Goal: Information Seeking & Learning: Find specific fact

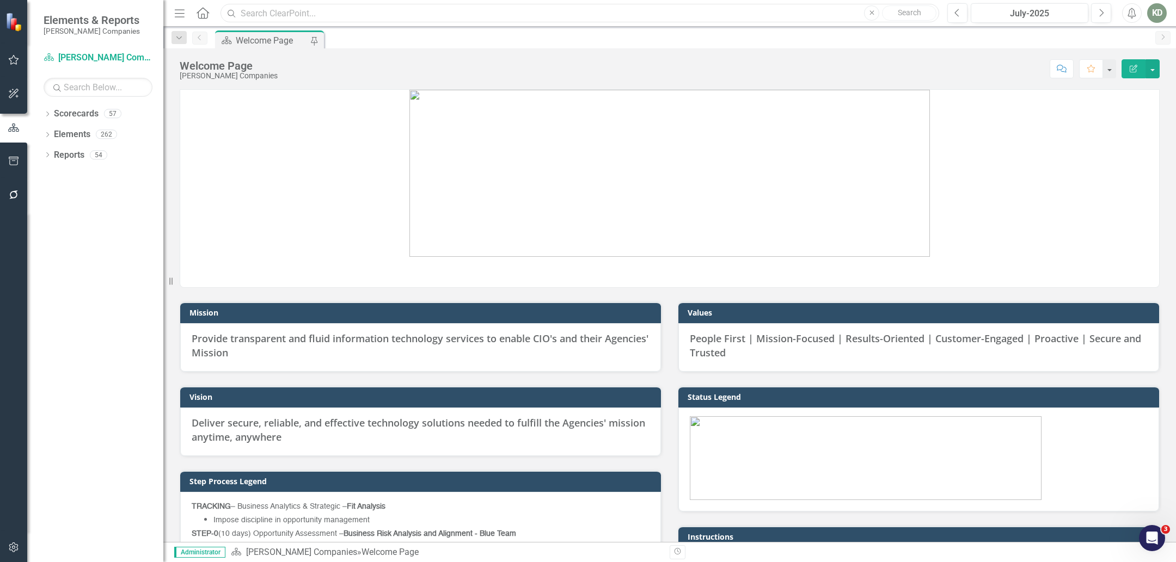
click at [288, 8] on input "text" at bounding box center [579, 13] width 719 height 19
paste input "255372"
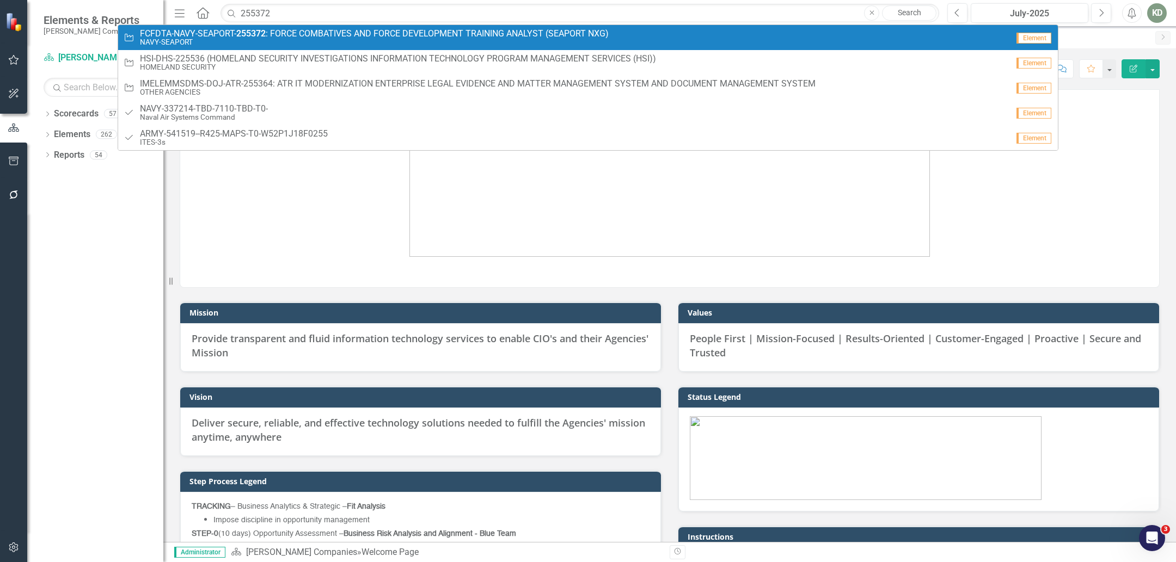
click at [291, 38] on small "NAVY-SEAPORT" at bounding box center [374, 42] width 469 height 8
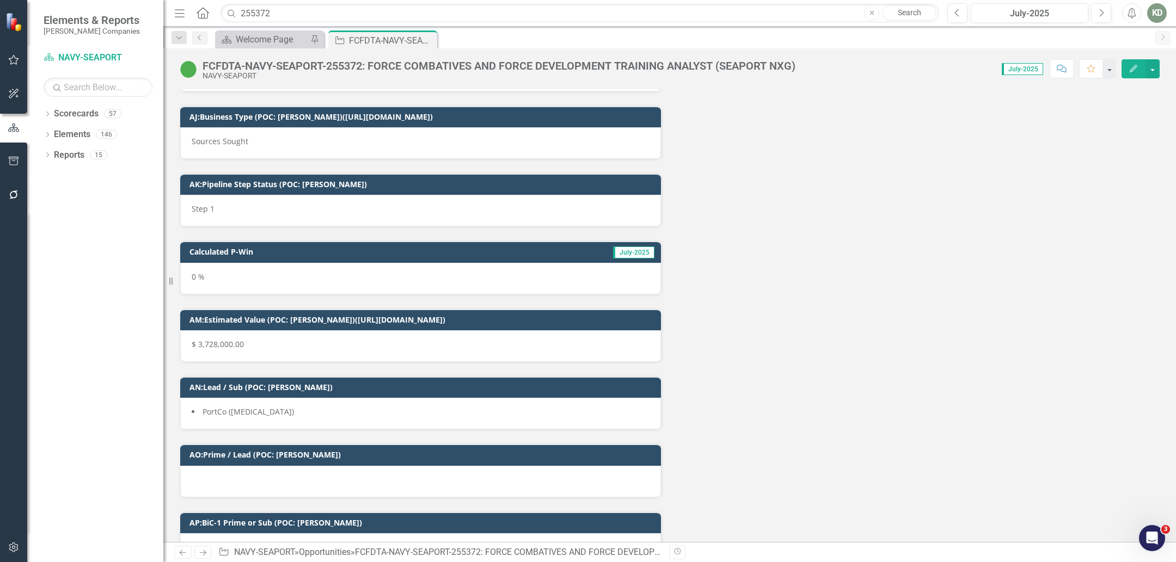
scroll to position [13469, 0]
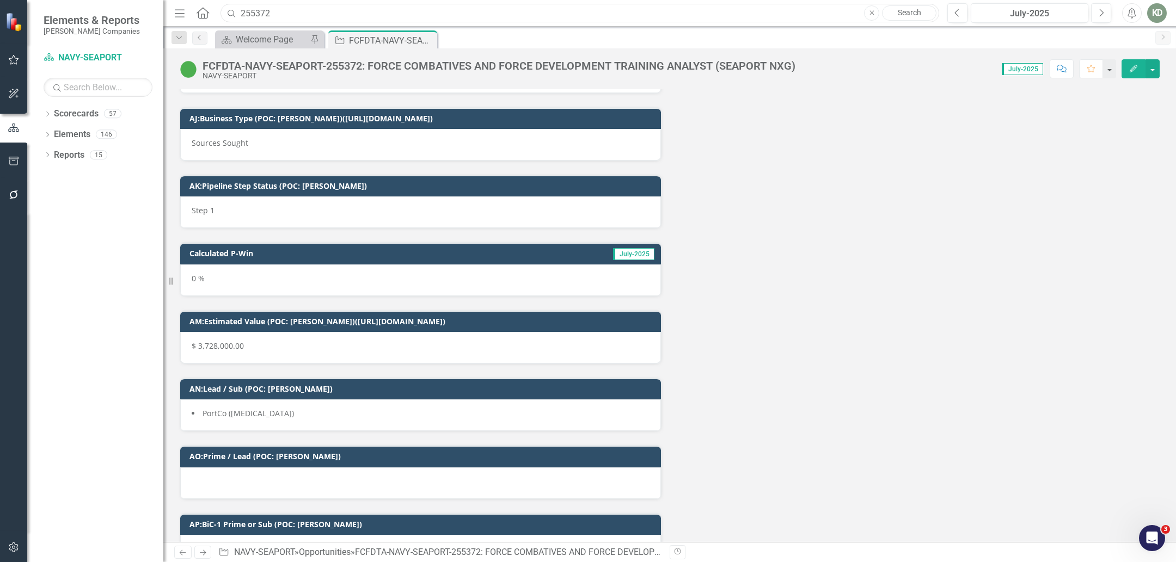
drag, startPoint x: 315, startPoint y: 17, endPoint x: 292, endPoint y: 18, distance: 23.4
click at [312, 17] on input "255372" at bounding box center [579, 13] width 719 height 19
click at [257, 17] on input "255372" at bounding box center [579, 13] width 719 height 19
paste input "4866"
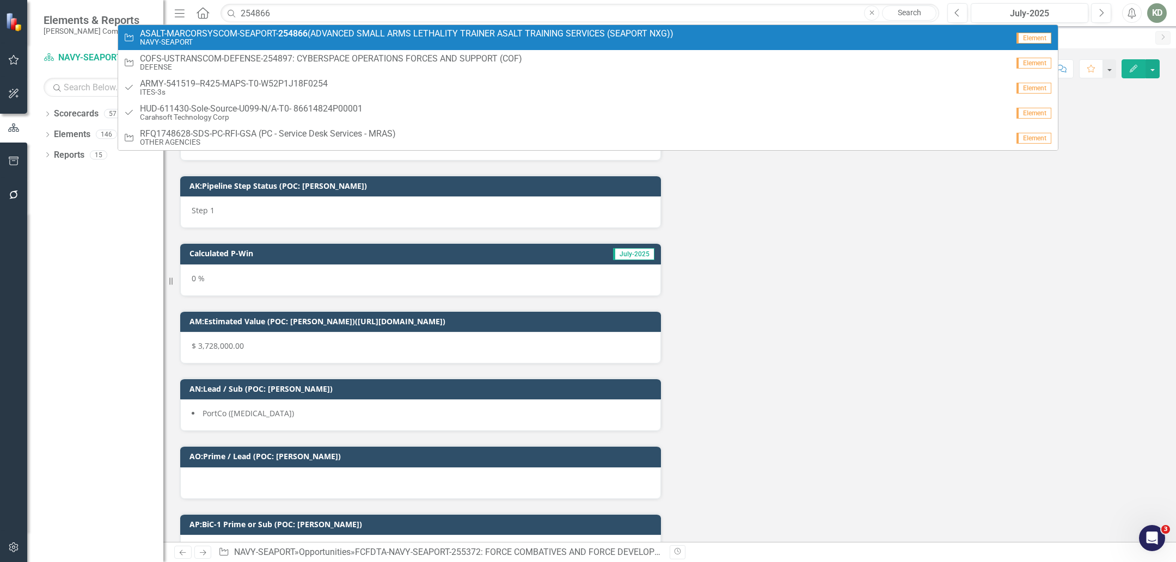
click at [314, 30] on span "ASALT-MARCORSYSCOM-SEAPORT- 254866 (ADVANCED SMALL ARMS LETHALITY TRAINER ASALT…" at bounding box center [406, 34] width 533 height 10
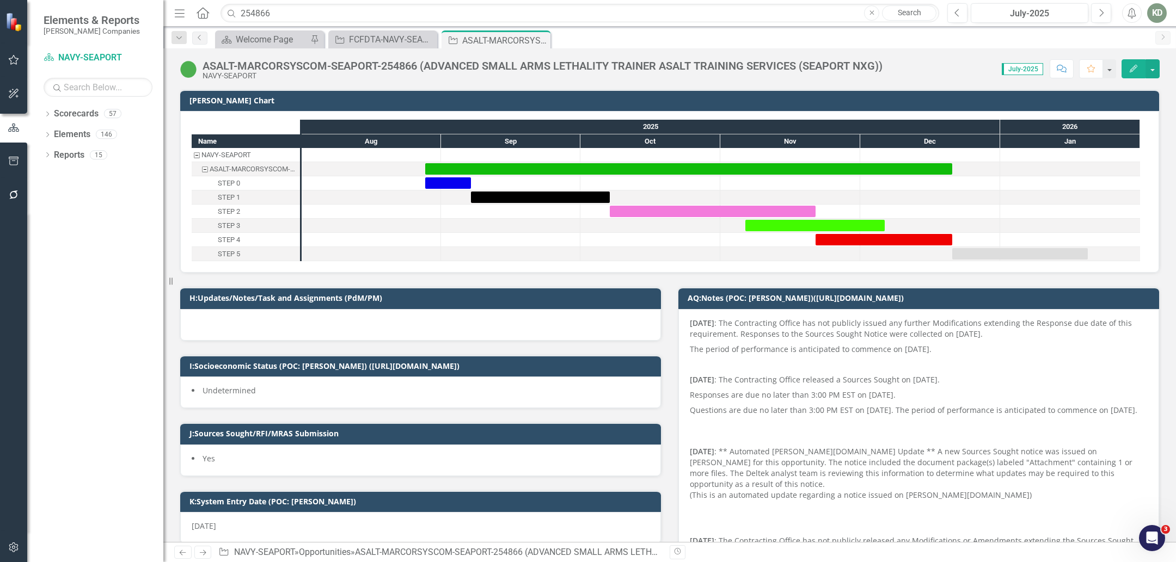
click at [393, 61] on div "ASALT-MARCORSYSCOM-SEAPORT-254866 (ADVANCED SMALL ARMS LETHALITY TRAINER ASALT …" at bounding box center [543, 66] width 680 height 12
click at [392, 61] on div "ASALT-MARCORSYSCOM-SEAPORT-254866 (ADVANCED SMALL ARMS LETHALITY TRAINER ASALT …" at bounding box center [543, 66] width 680 height 12
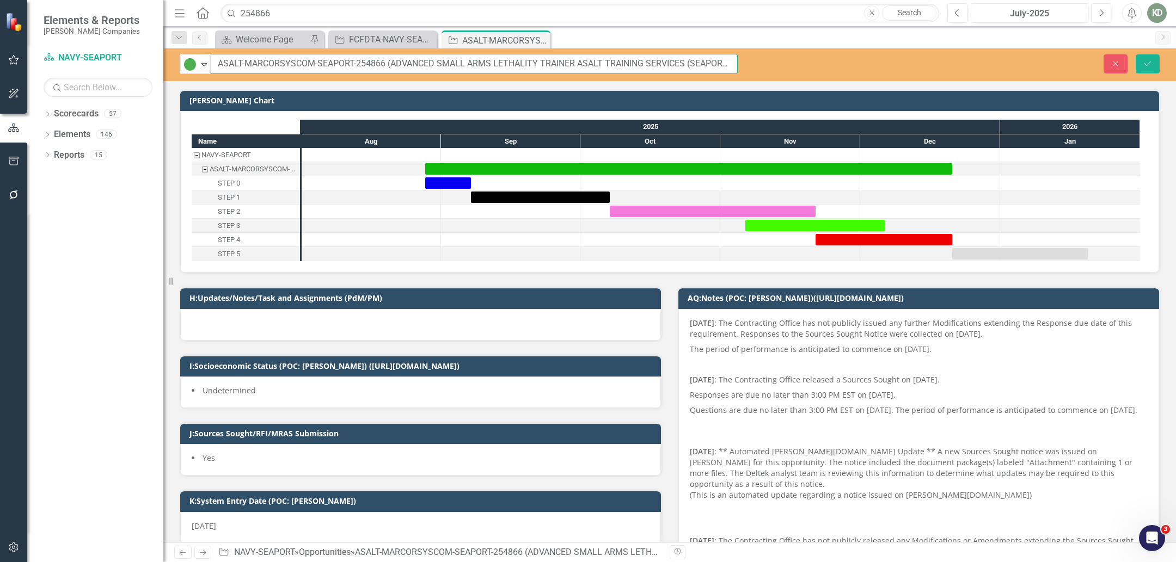
click at [360, 61] on input "ASALT-MARCORSYSCOM-SEAPORT-254866 (ADVANCED SMALL ARMS LETHALITY TRAINER ASALT …" at bounding box center [474, 64] width 527 height 20
click at [1119, 68] on button "Close" at bounding box center [1115, 63] width 24 height 19
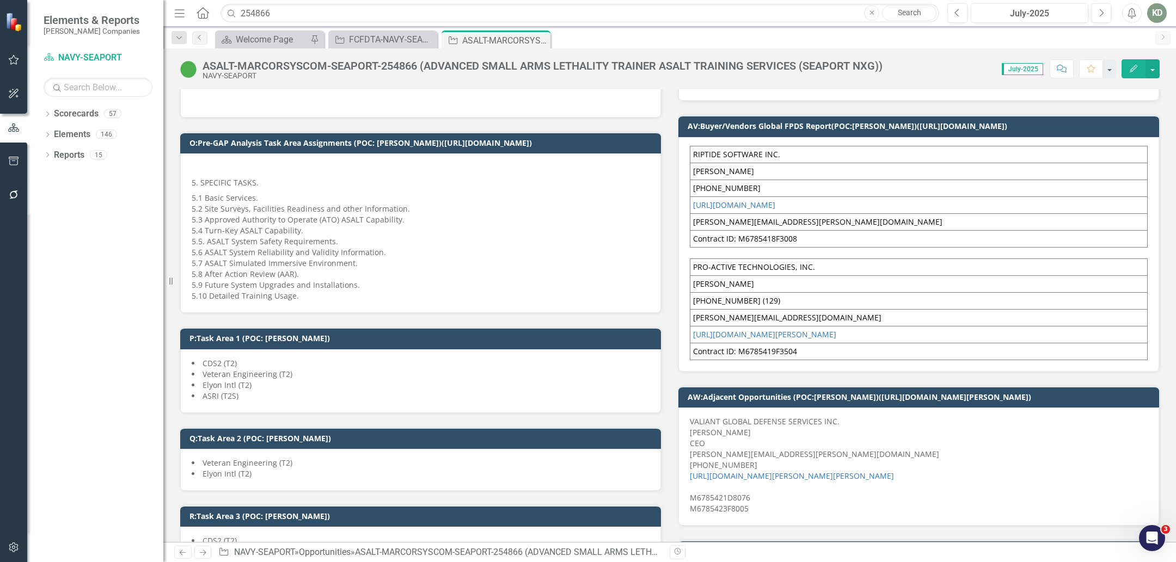
scroll to position [967, 0]
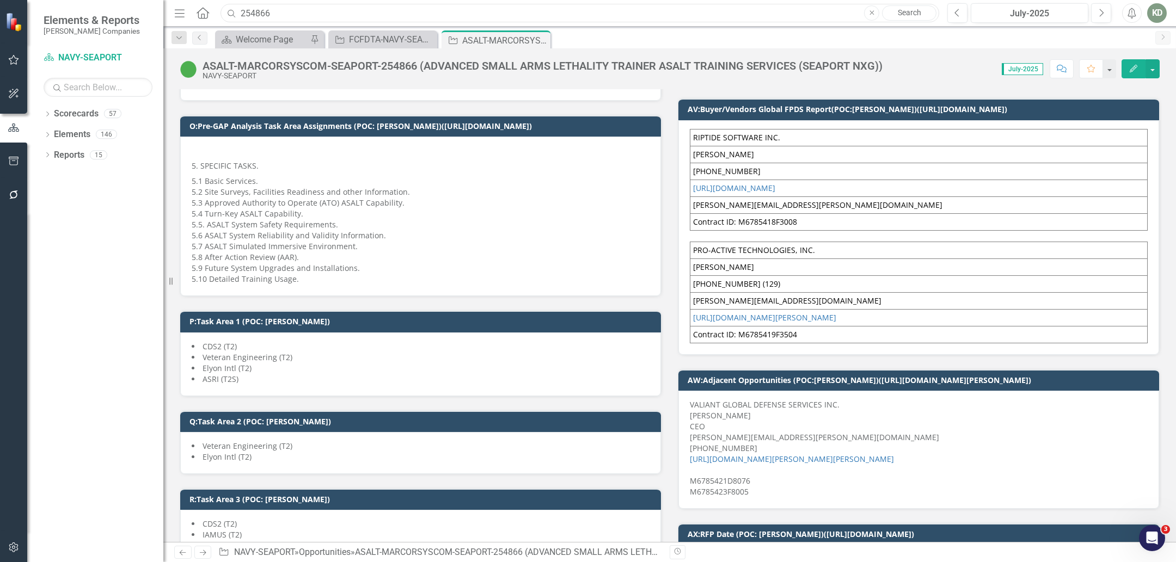
click at [263, 4] on input "254866" at bounding box center [579, 13] width 719 height 19
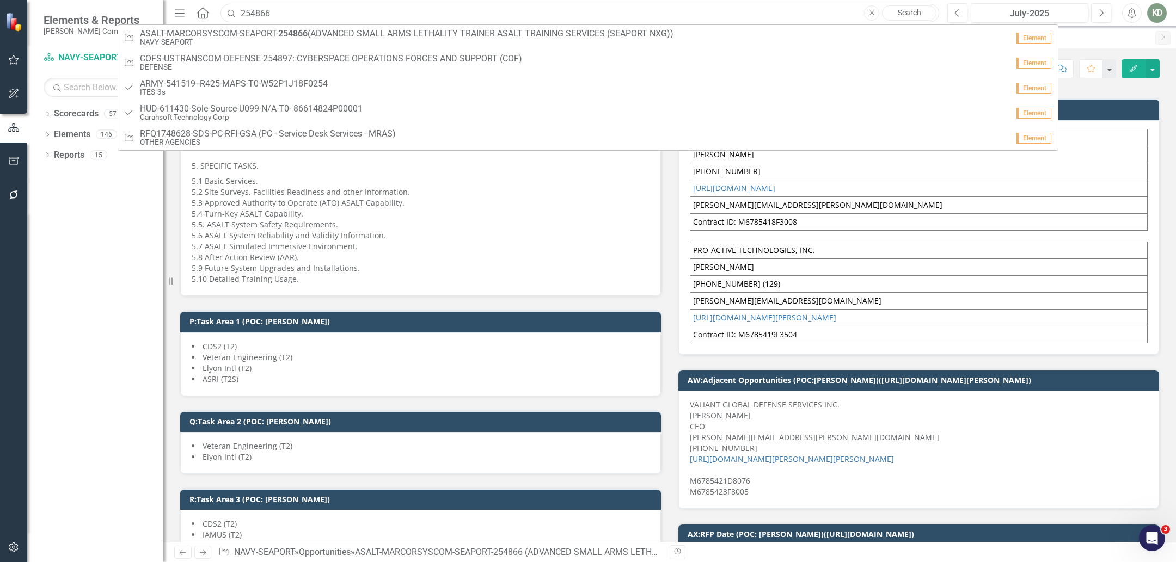
paste input "0624"
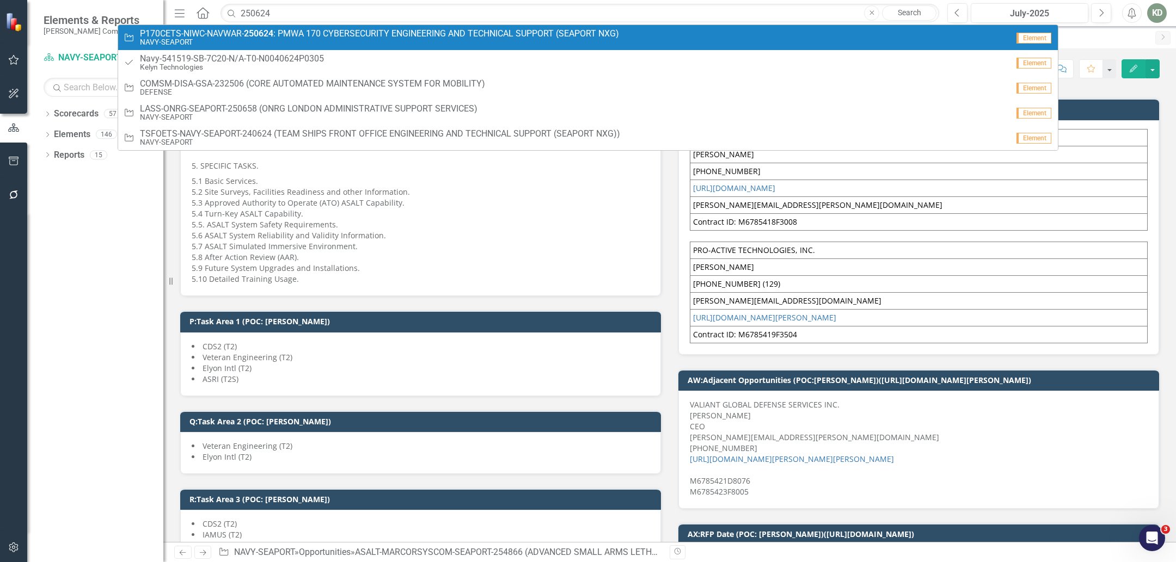
click at [266, 38] on small "NAVY-SEAPORT" at bounding box center [379, 42] width 479 height 8
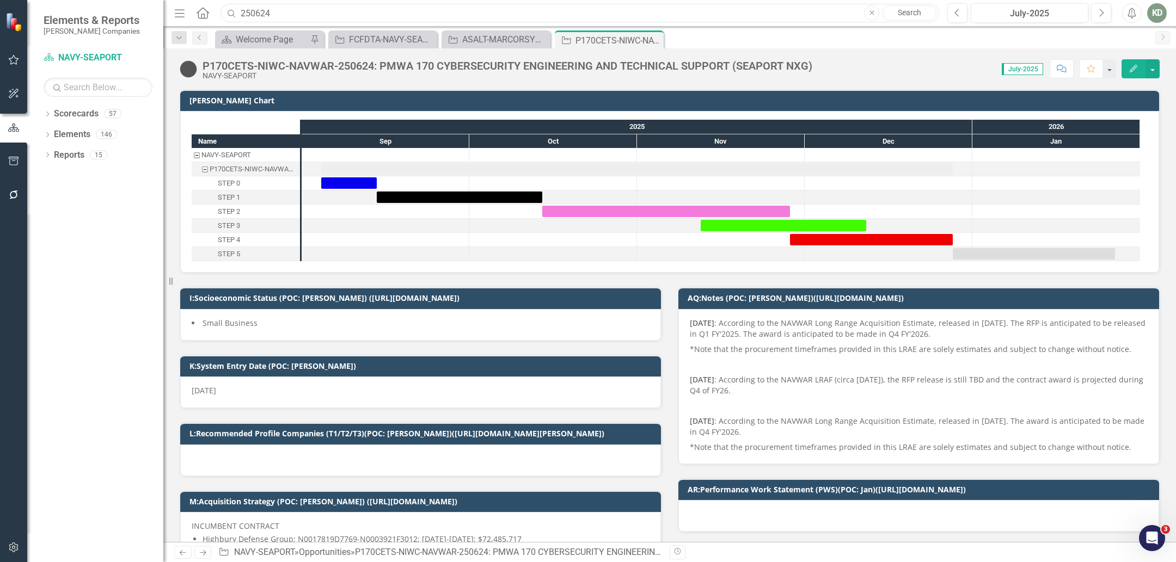
click at [319, 18] on input "250624" at bounding box center [579, 13] width 719 height 19
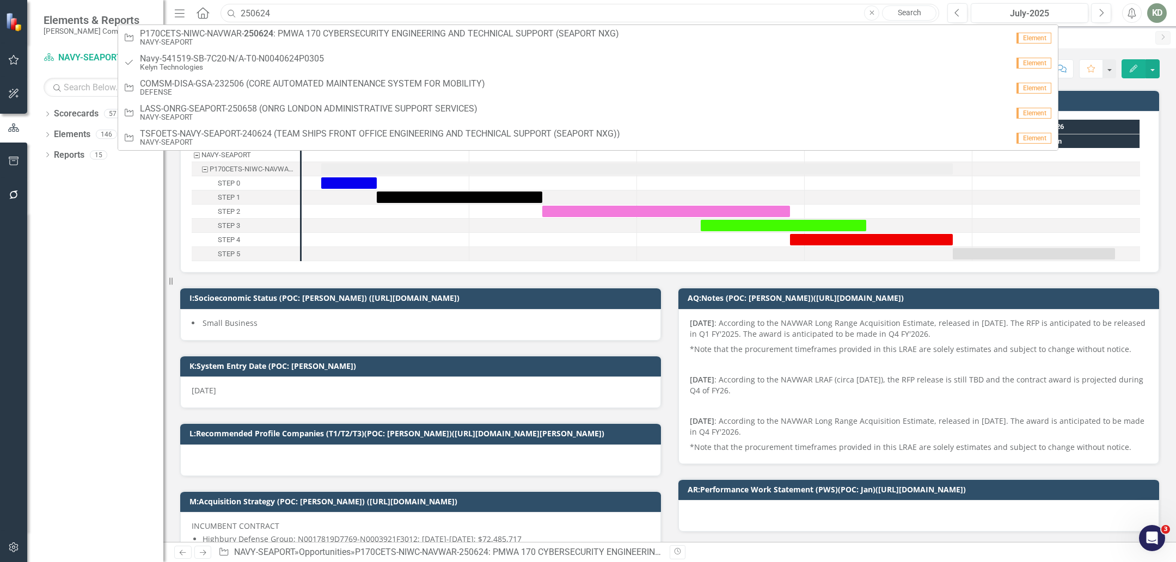
paste input "RFQ1765411"
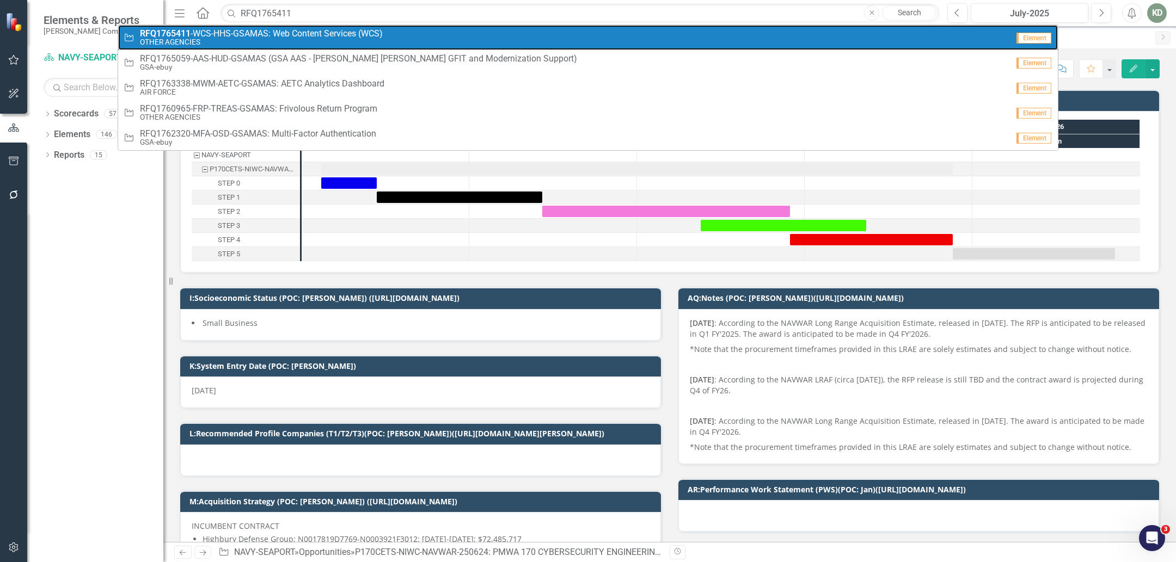
click at [323, 33] on span "RFQ1765411 -WCS-HHS-GSAMAS: Web Content Services (WCS)" at bounding box center [261, 34] width 243 height 10
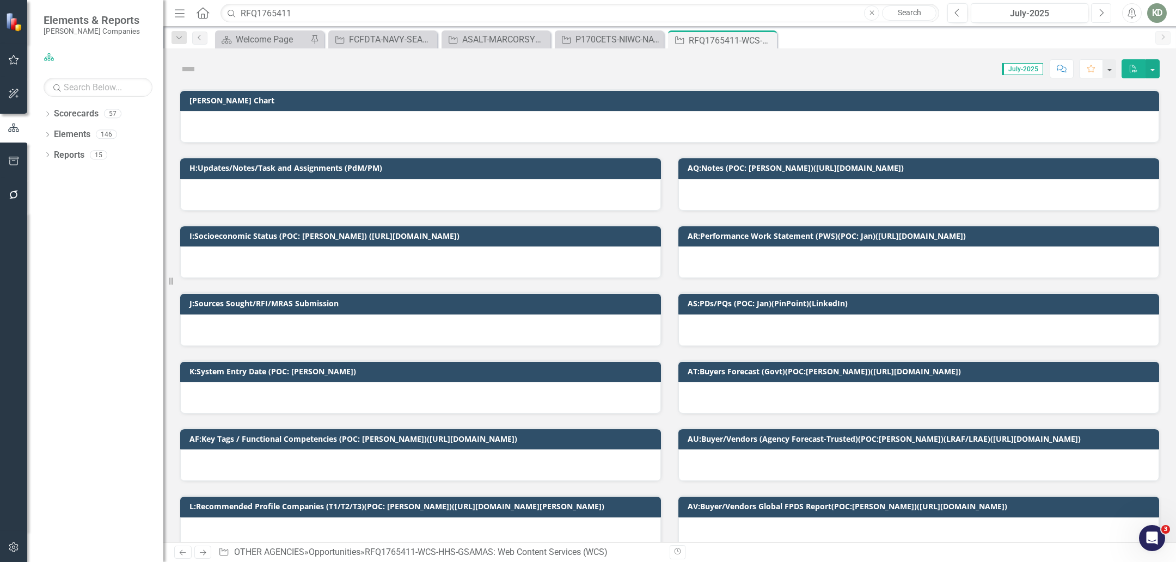
click at [1099, 19] on button "Next" at bounding box center [1101, 13] width 20 height 20
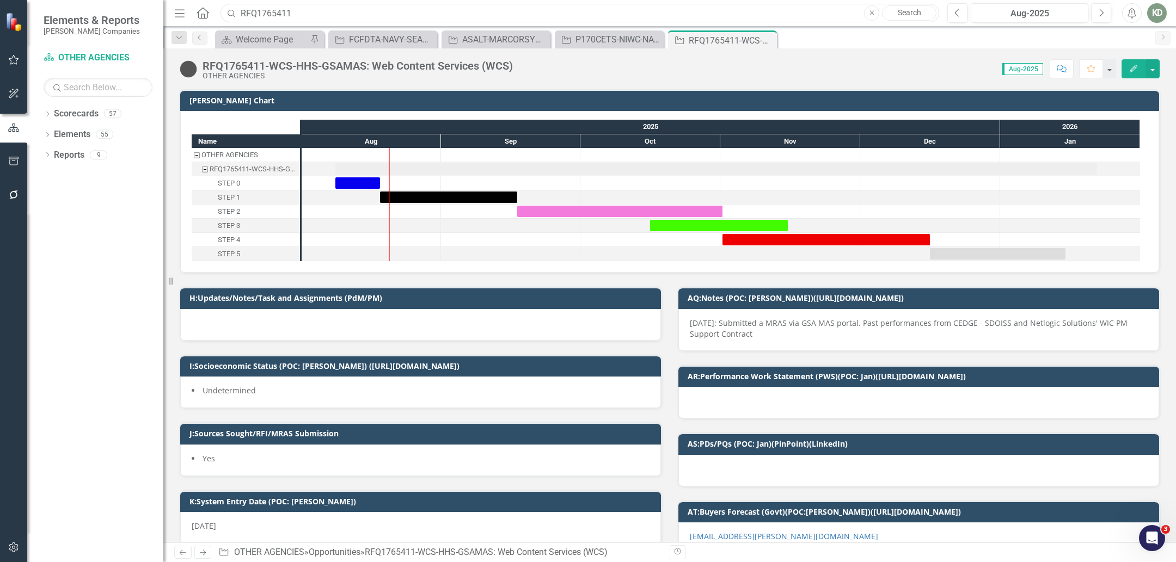
click at [313, 13] on input "RFQ1765411" at bounding box center [579, 13] width 719 height 19
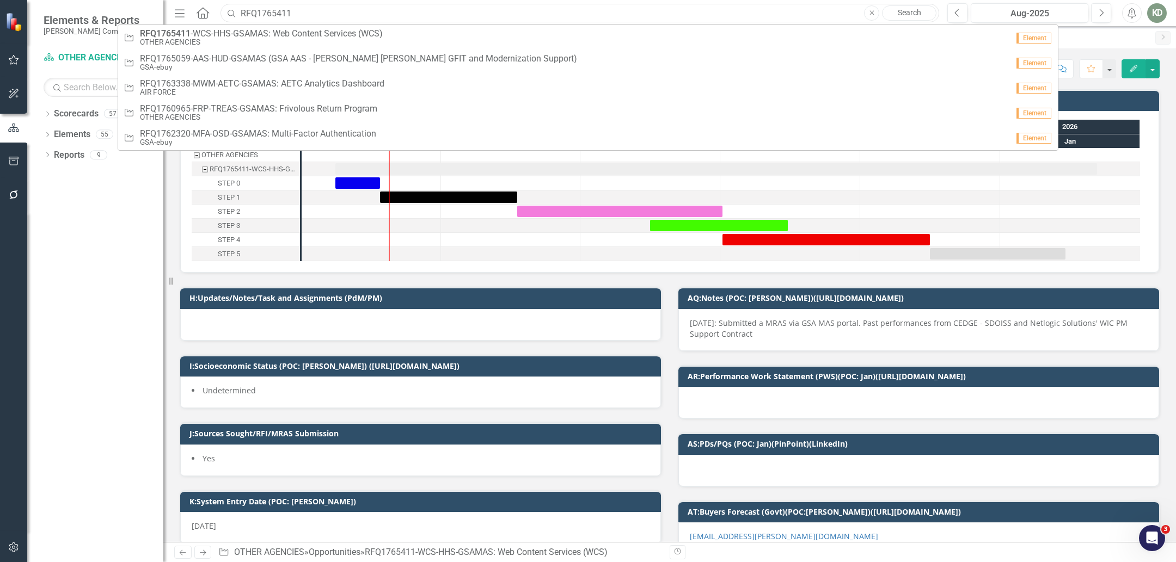
drag, startPoint x: 245, startPoint y: 11, endPoint x: 191, endPoint y: 8, distance: 54.0
click at [188, 7] on div "Menu Home Search RFQ1765411 Close Search Opportunity RFQ1765411 -WCS-HHS-GSAMAS…" at bounding box center [553, 13] width 765 height 21
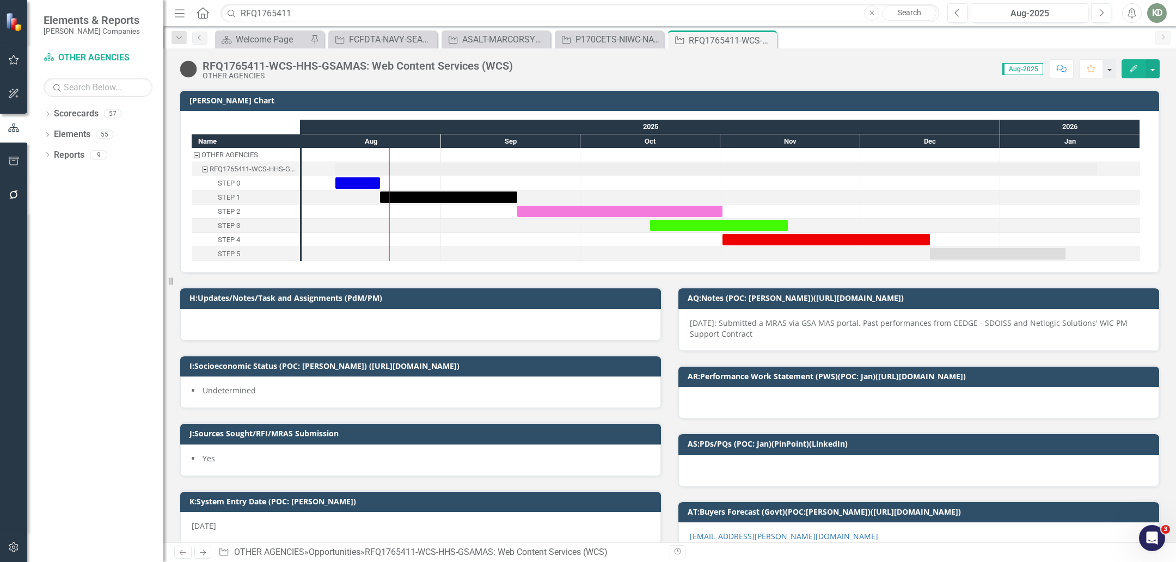
click at [118, 337] on div "Dropdown Scorecards 57 Dropdown [PERSON_NAME] Companies Dropdown ARMY ITES-3s D…" at bounding box center [95, 333] width 136 height 457
click at [626, 45] on div "P170CETS-NIWC-NAVWAR-250624: PMWA 170 CYBERSECURITY ENGINEERING AND TECHNICAL S…" at bounding box center [611, 40] width 72 height 14
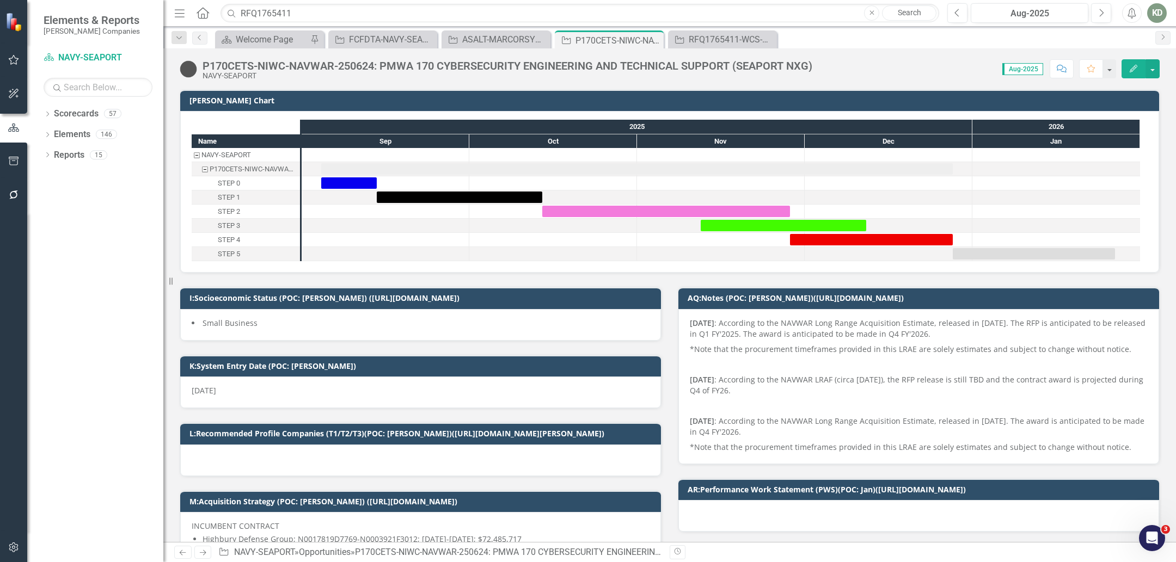
click at [346, 70] on div "P170CETS-NIWC-NAVWAR-250624: PMWA 170 CYBERSECURITY ENGINEERING AND TECHNICAL S…" at bounding box center [508, 66] width 610 height 12
click at [347, 70] on div "P170CETS-NIWC-NAVWAR-250624: PMWA 170 CYBERSECURITY ENGINEERING AND TECHNICAL S…" at bounding box center [508, 66] width 610 height 12
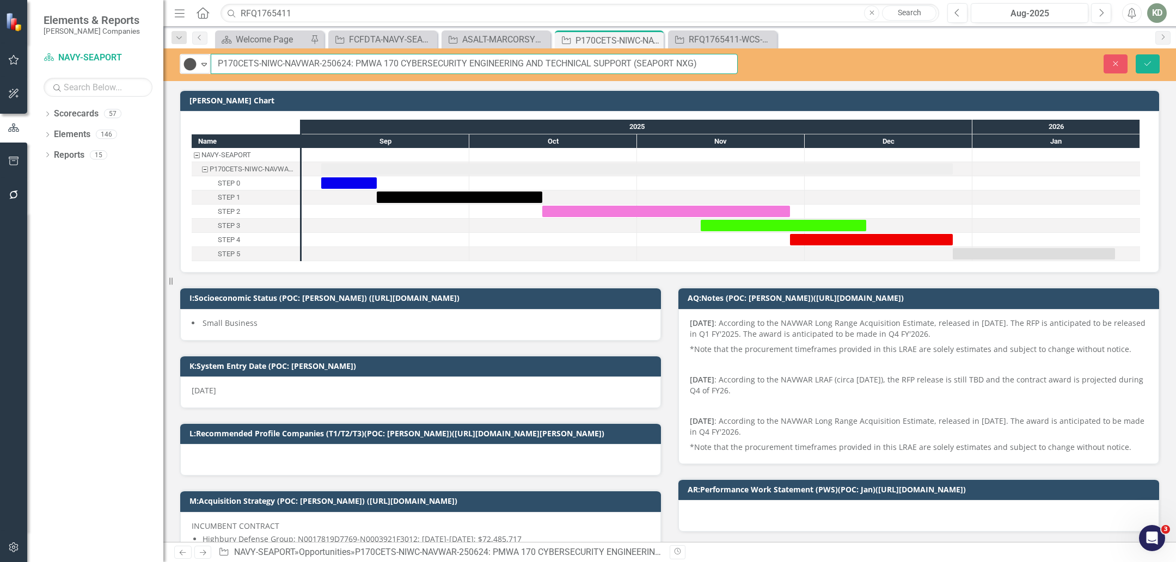
click at [343, 63] on input "P170CETS-NIWC-NAVWAR-250624: PMWA 170 CYBERSECURITY ENGINEERING AND TECHNICAL S…" at bounding box center [474, 64] width 527 height 20
click at [344, 63] on input "P170CETS-NIWC-NAVWAR-250624: PMWA 170 CYBERSECURITY ENGINEERING AND TECHNICAL S…" at bounding box center [474, 64] width 527 height 20
drag, startPoint x: 299, startPoint y: 7, endPoint x: 281, endPoint y: 11, distance: 19.0
click at [299, 7] on input "RFQ1765411" at bounding box center [579, 13] width 719 height 19
click at [280, 11] on input "RFQ1765411" at bounding box center [579, 13] width 719 height 19
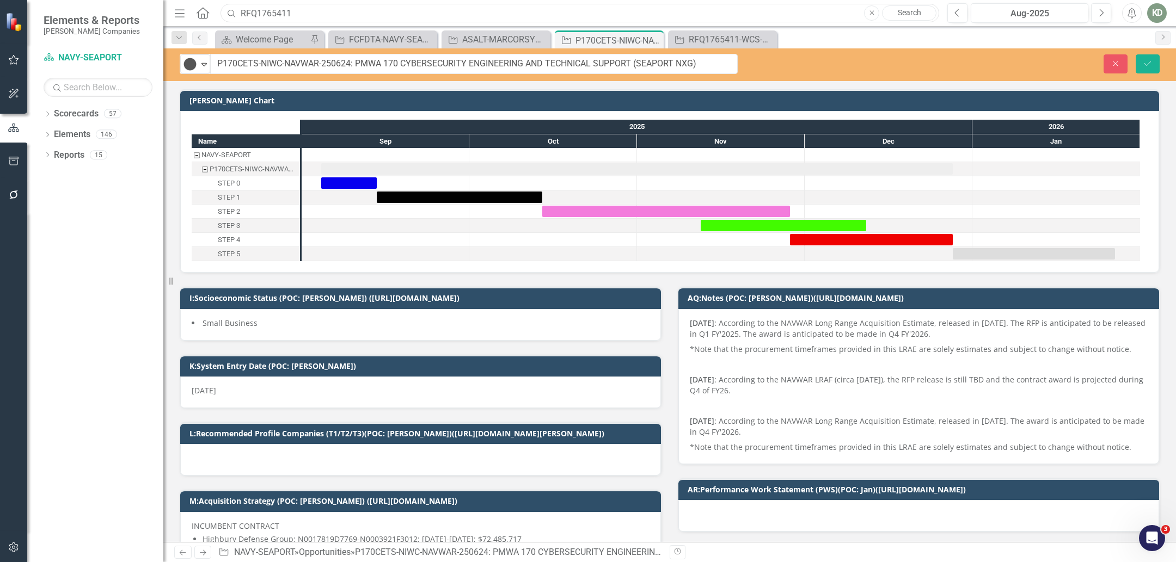
click at [280, 11] on input "RFQ1765411" at bounding box center [579, 13] width 719 height 19
paste input "242467"
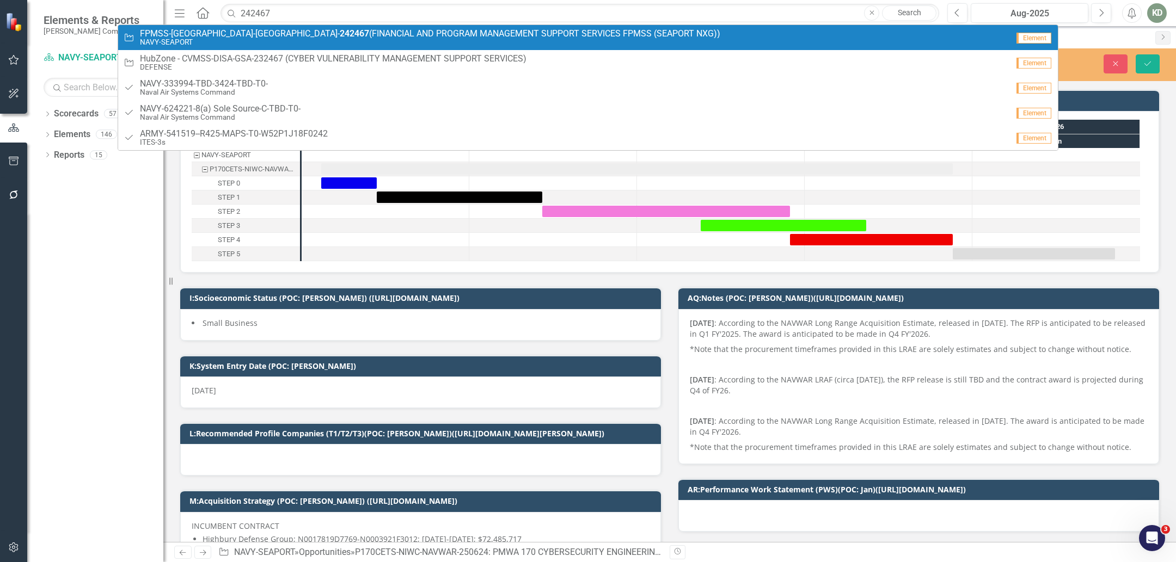
click at [279, 32] on span "FPMSS-[GEOGRAPHIC_DATA]-SEAPORT- 242467 (FINANCIAL AND PROGRAM MANAGEMENT SUPPO…" at bounding box center [430, 34] width 580 height 10
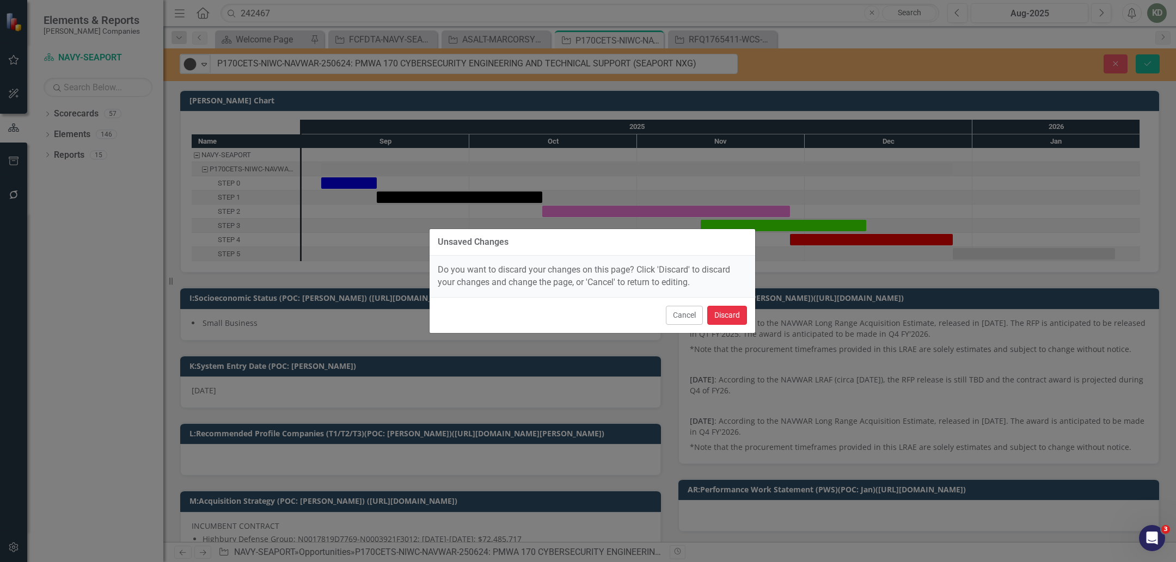
click at [733, 310] on button "Discard" at bounding box center [727, 315] width 40 height 19
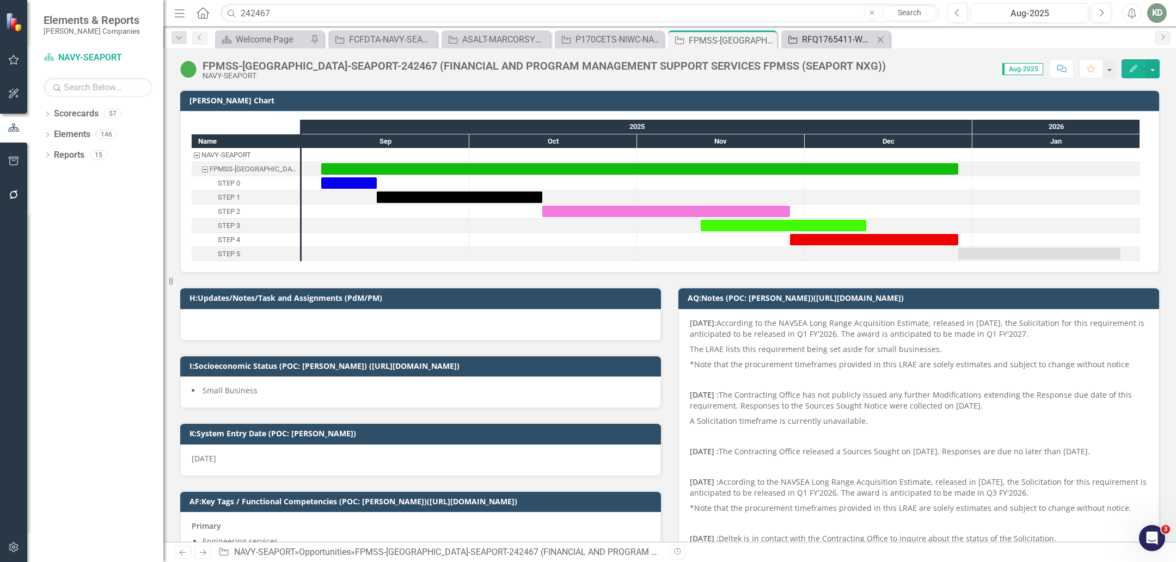
click at [803, 41] on div "RFQ1765411-WCS-HHS-GSAMAS: Web Content Services (WCS)" at bounding box center [838, 40] width 72 height 14
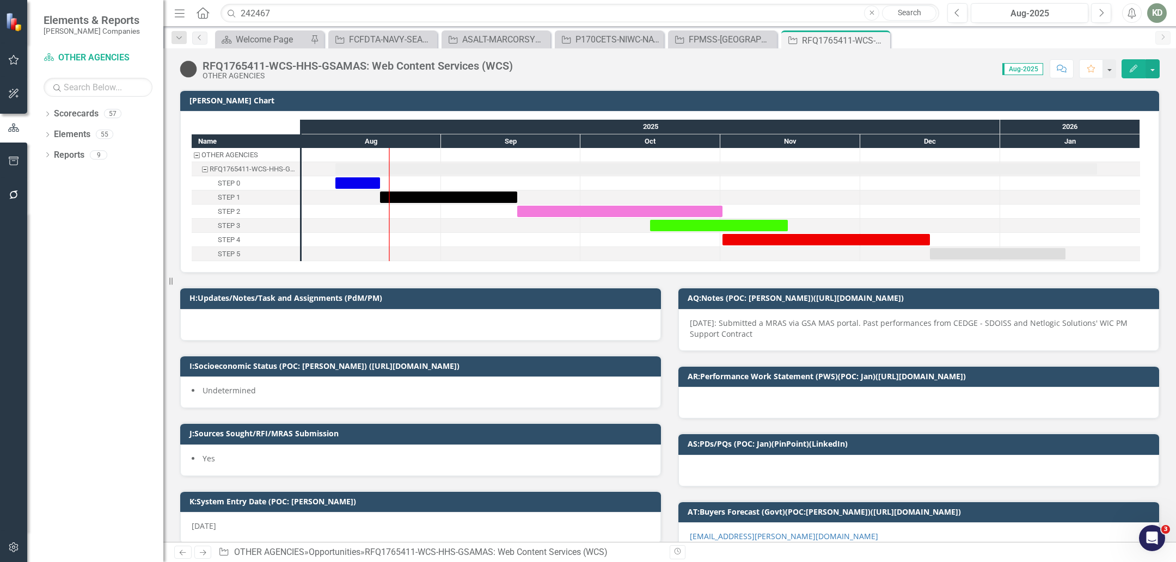
click at [415, 60] on div "RFQ1765411-WCS-HHS-GSAMAS: Web Content Services (WCS)" at bounding box center [358, 66] width 310 height 12
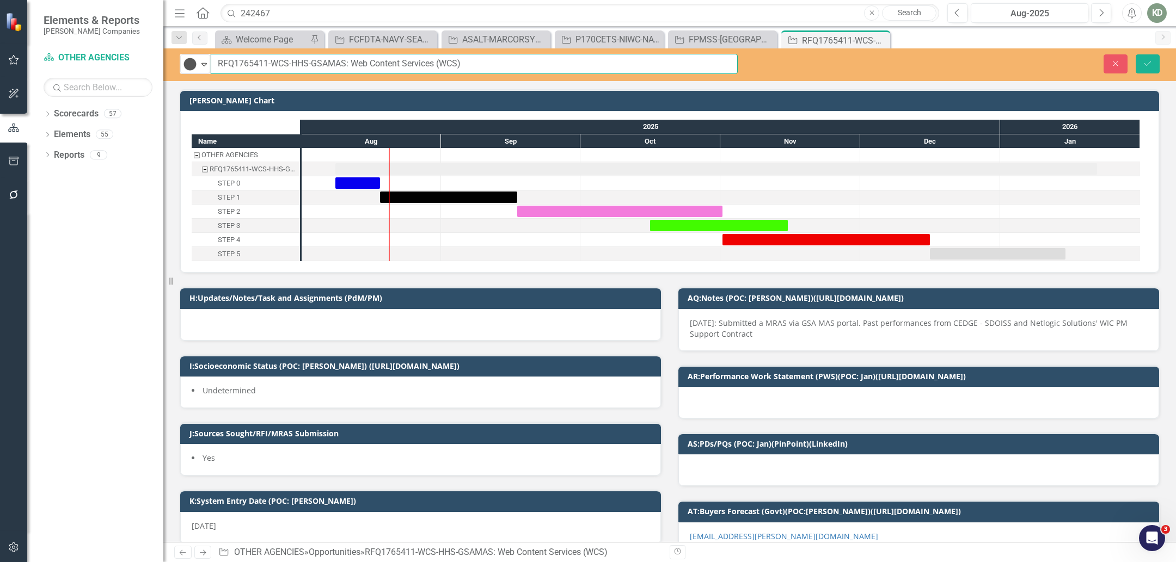
click at [401, 62] on input "RFQ1765411-WCS-HHS-GSAMAS: Web Content Services (WCS)" at bounding box center [474, 64] width 527 height 20
drag, startPoint x: 350, startPoint y: 64, endPoint x: 475, endPoint y: 65, distance: 124.7
click at [475, 65] on input "RFQ1765411-WCS-HHS-GSAMAS: Web Content Services (WCS)" at bounding box center [474, 64] width 527 height 20
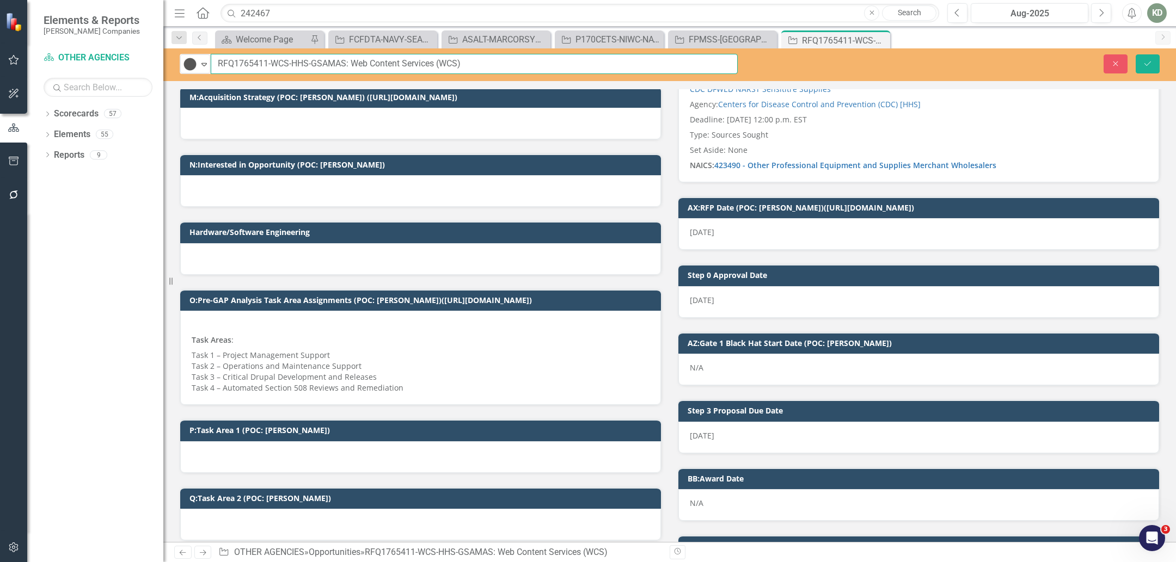
scroll to position [657, 0]
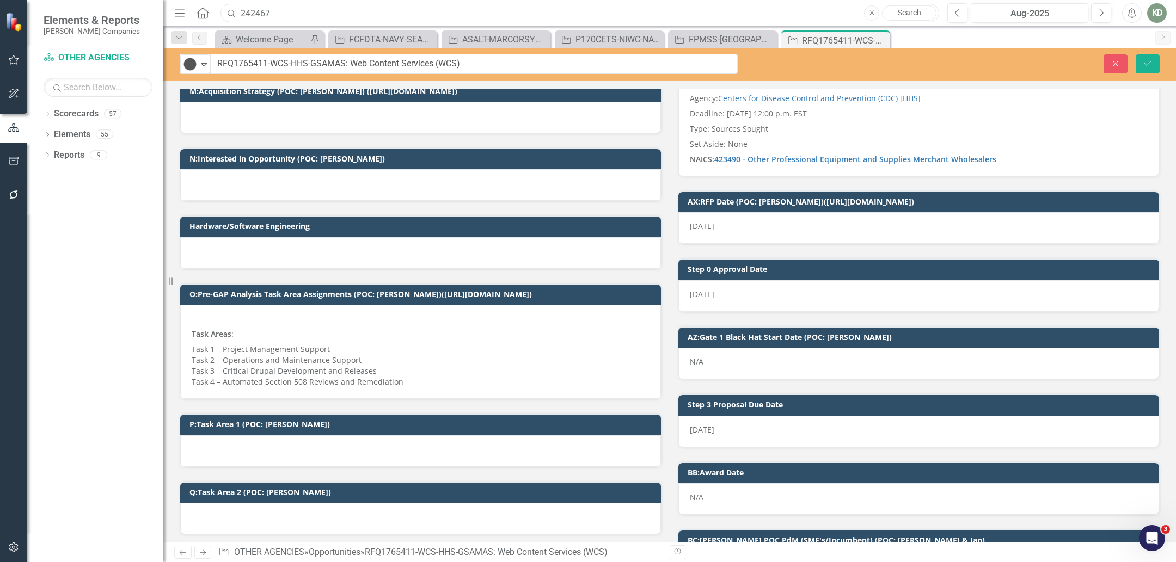
click at [248, 9] on input "242467" at bounding box center [579, 13] width 719 height 19
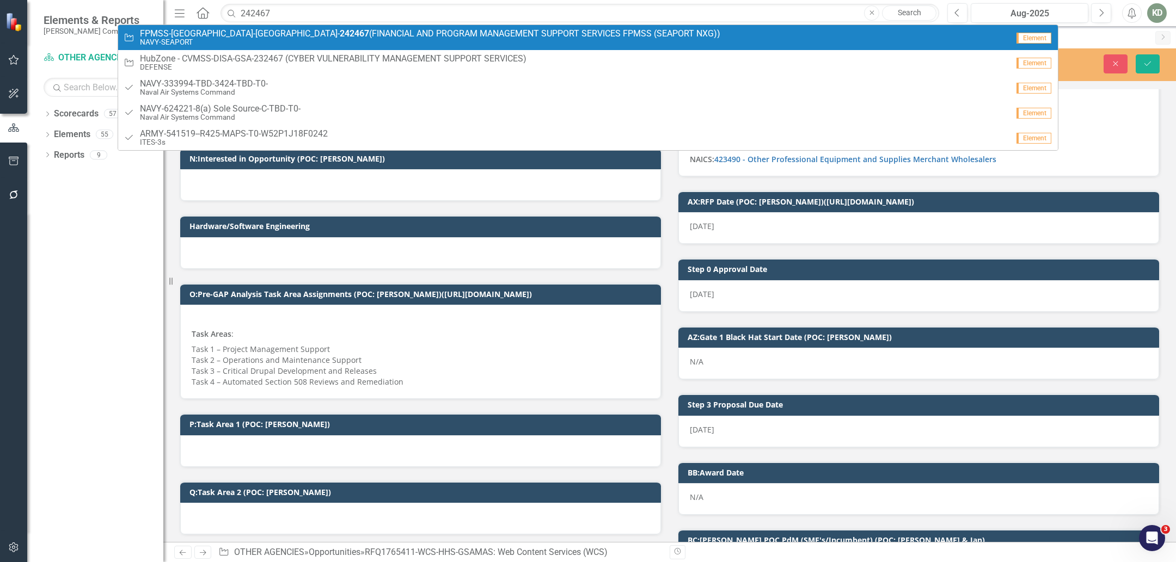
click at [295, 36] on span "FPMSS-[GEOGRAPHIC_DATA]-SEAPORT- 242467 (FINANCIAL AND PROGRAM MANAGEMENT SUPPO…" at bounding box center [430, 34] width 580 height 10
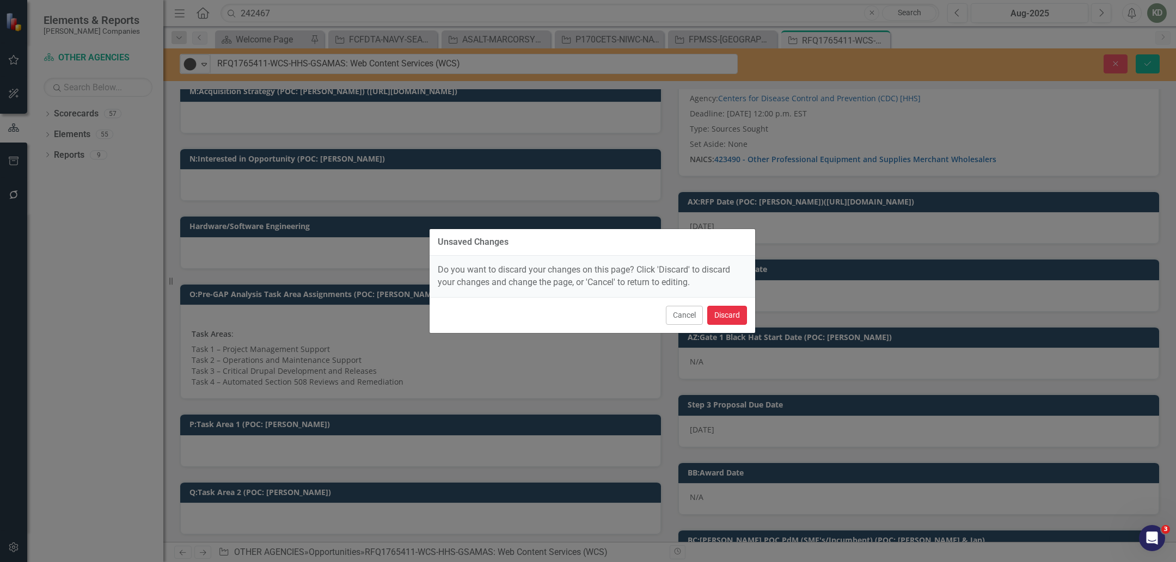
click at [744, 319] on button "Discard" at bounding box center [727, 315] width 40 height 19
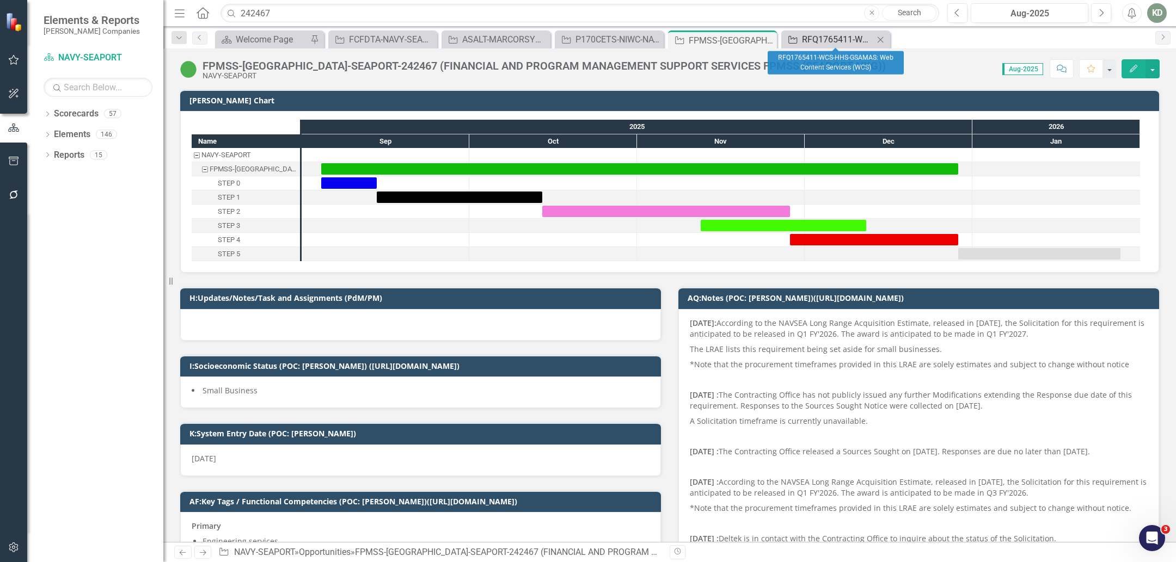
click at [805, 43] on div "RFQ1765411-WCS-HHS-GSAMAS: Web Content Services (WCS)" at bounding box center [838, 40] width 72 height 14
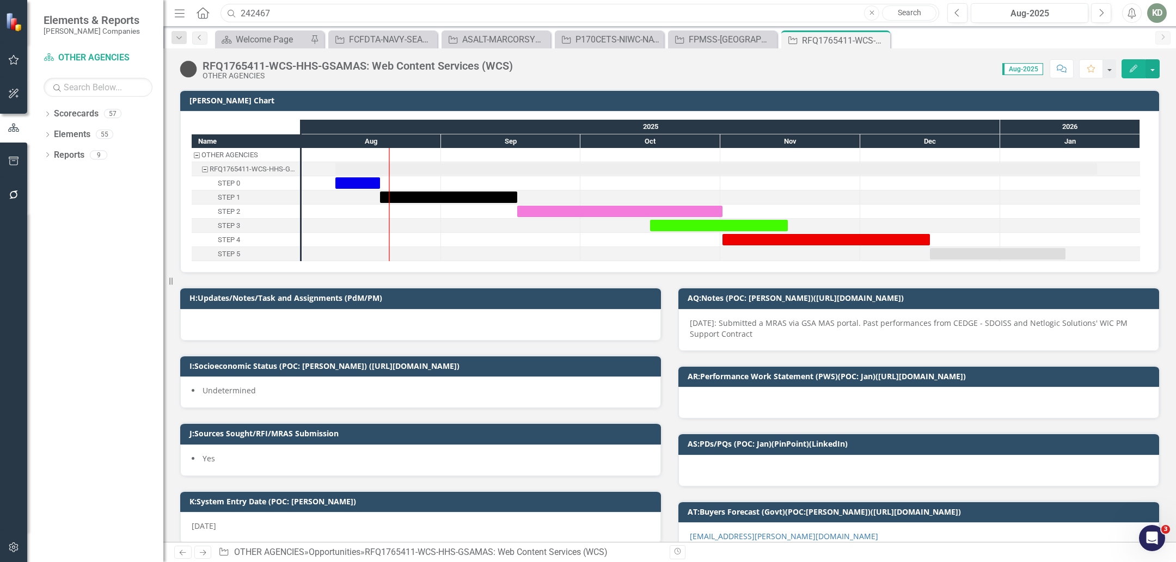
click at [260, 9] on input "242467" at bounding box center [579, 13] width 719 height 19
click at [260, 10] on input "242467" at bounding box center [579, 13] width 719 height 19
paste input "7274"
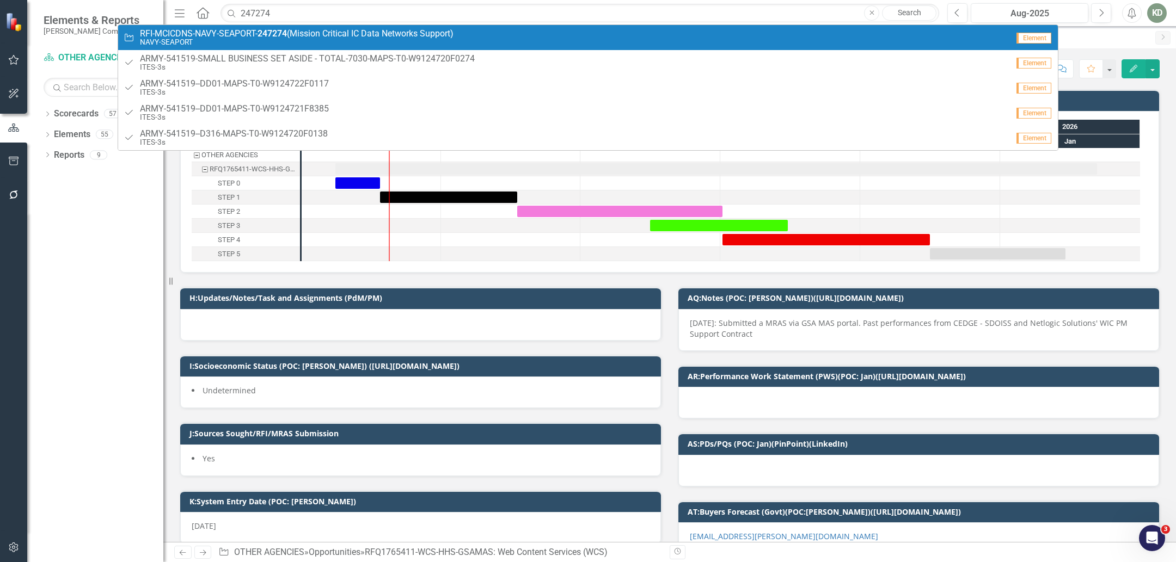
click at [265, 30] on strong "247274" at bounding box center [271, 33] width 29 height 10
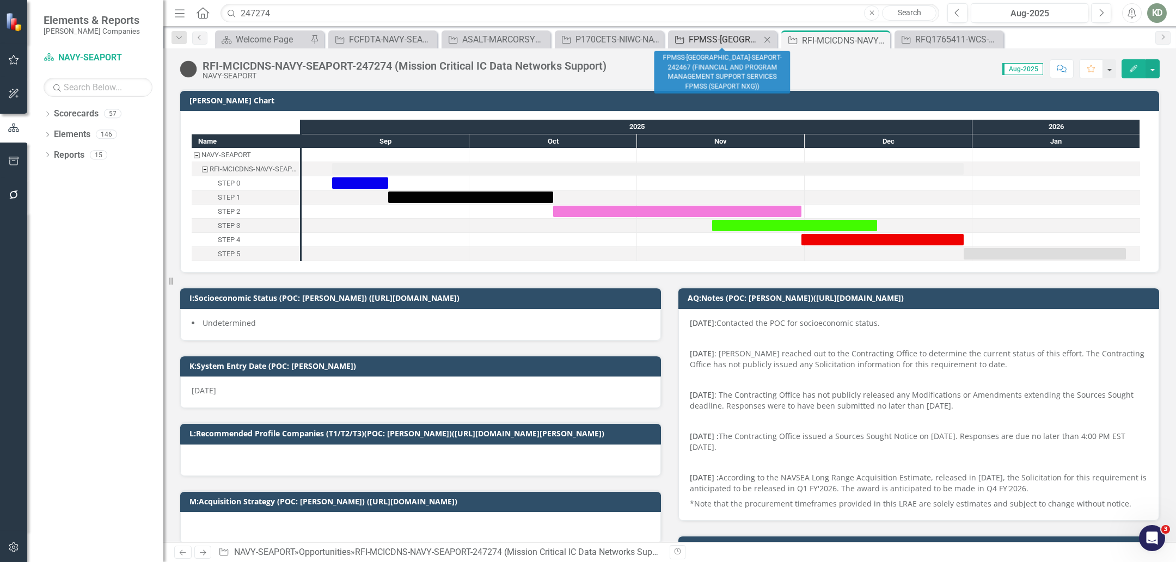
click at [731, 41] on div "FPMSS-[GEOGRAPHIC_DATA]-SEAPORT-242467 (FINANCIAL AND PROGRAM MANAGEMENT SUPPOR…" at bounding box center [725, 40] width 72 height 14
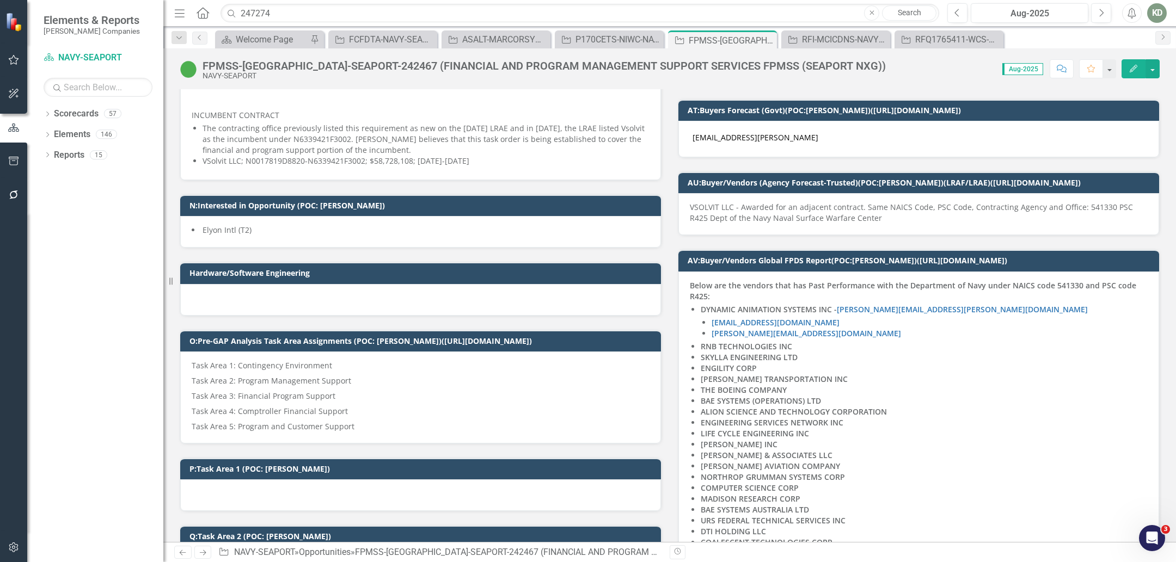
scroll to position [740, 0]
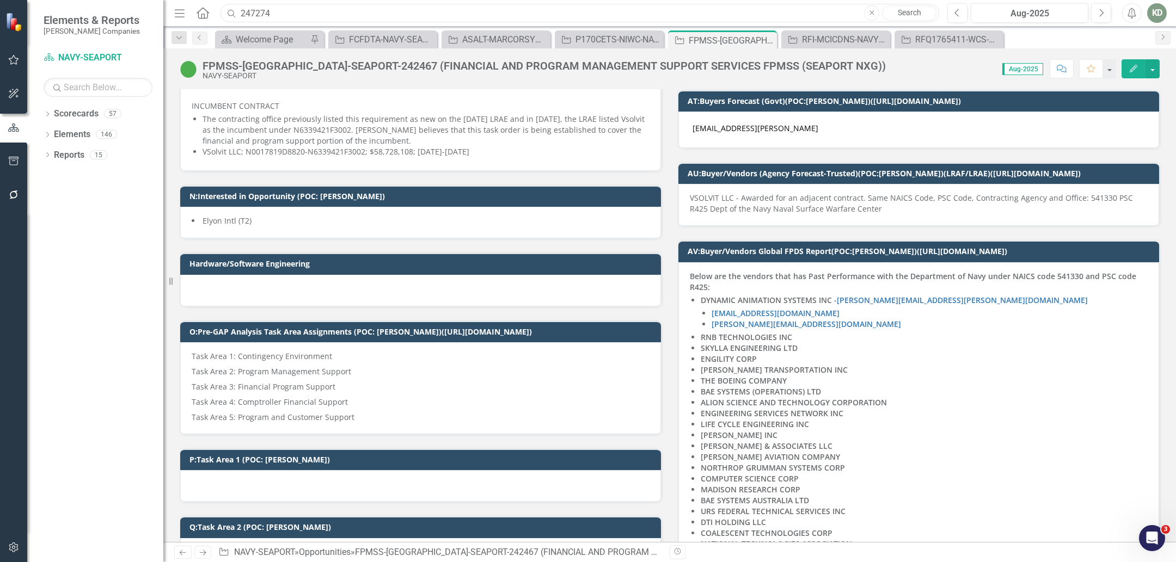
click at [266, 8] on input "247274" at bounding box center [579, 13] width 719 height 19
paste input "2467"
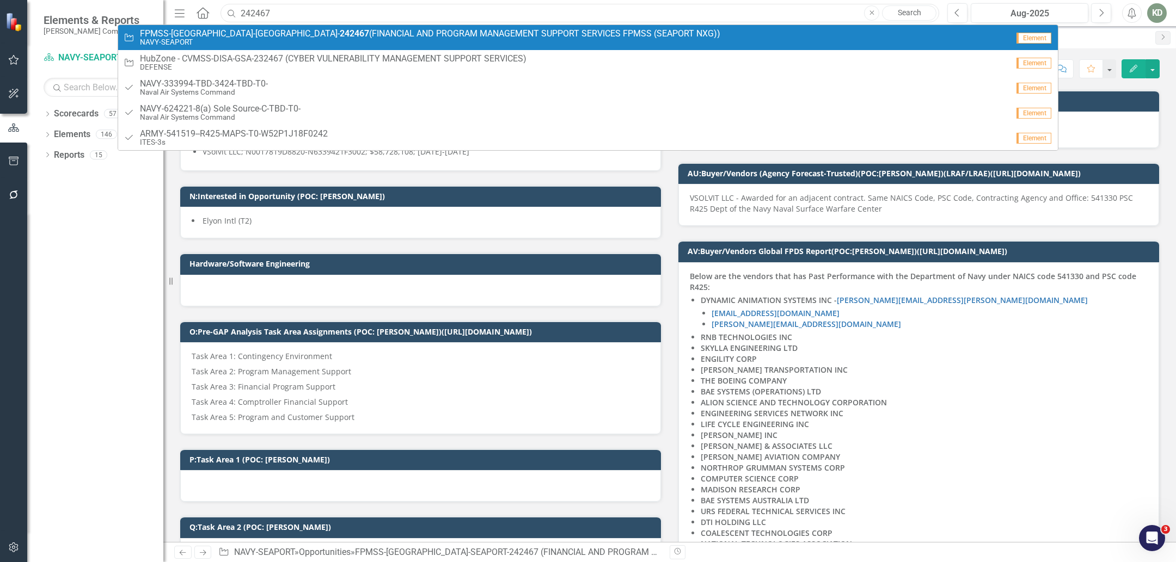
type input "242467"
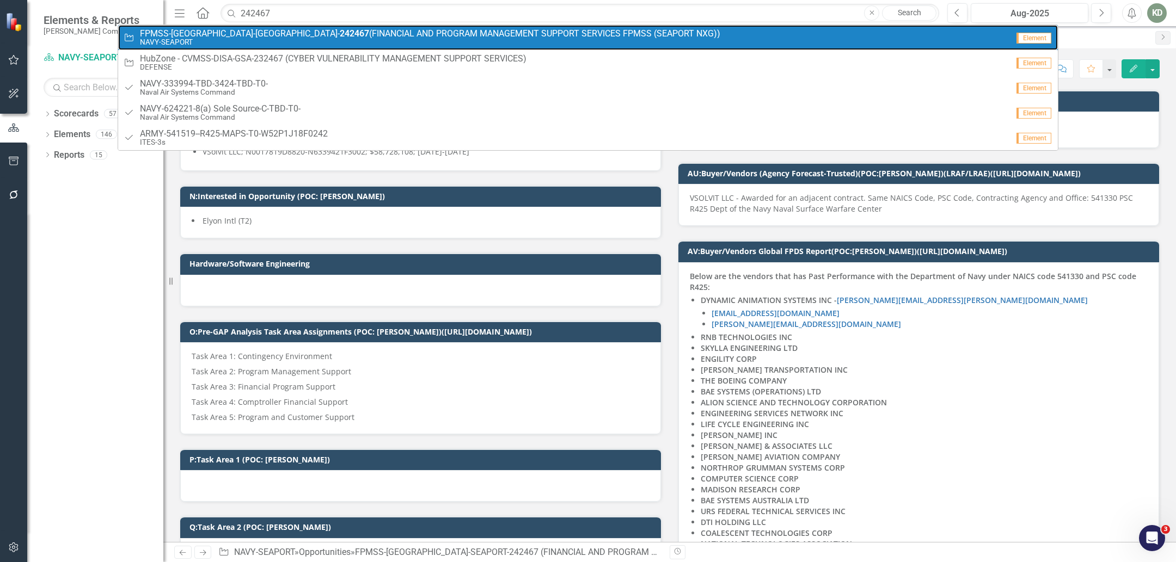
click at [268, 28] on link "Opportunity FPMSS-NSWC-SEAPORT- 242467 (FINANCIAL AND PROGRAM MANAGEMENT SUPPOR…" at bounding box center [588, 37] width 940 height 25
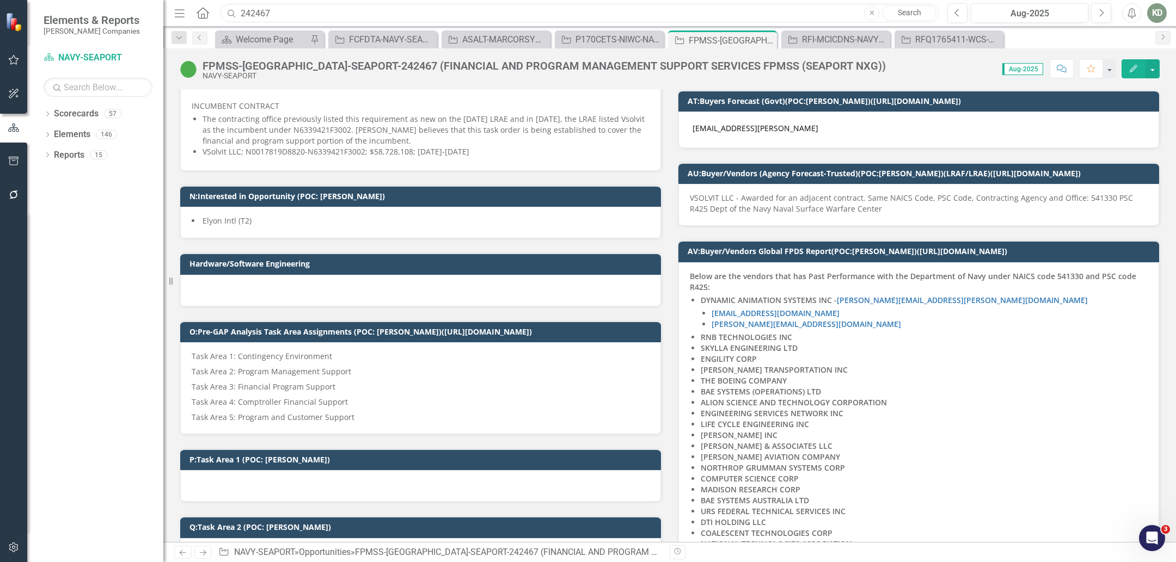
click at [340, 13] on input "242467" at bounding box center [579, 13] width 719 height 19
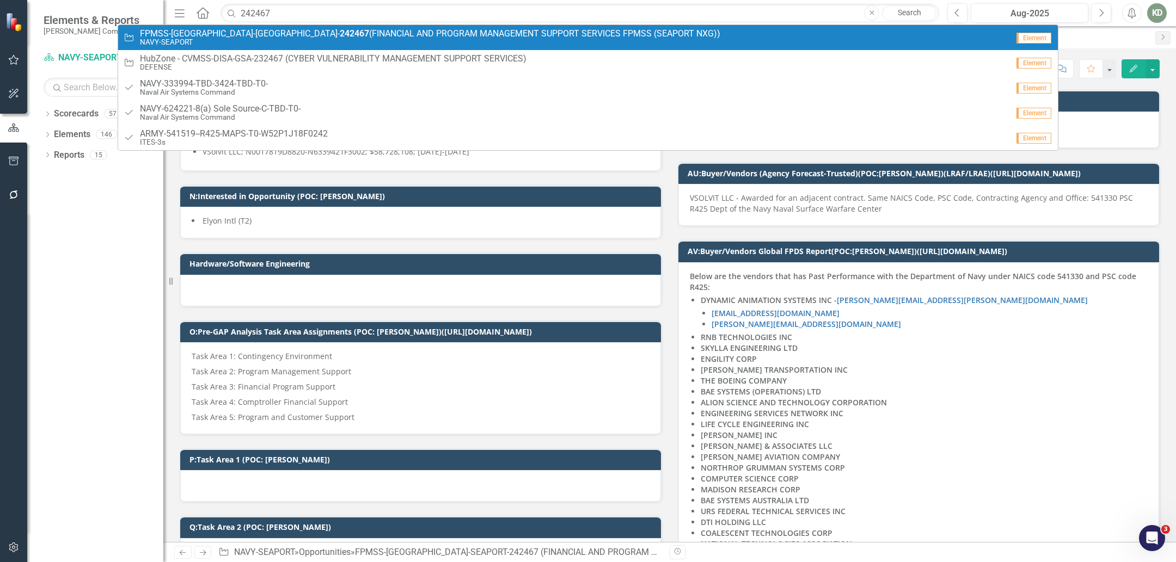
click at [343, 29] on span "FPMSS-[GEOGRAPHIC_DATA]-SEAPORT- 242467 (FINANCIAL AND PROGRAM MANAGEMENT SUPPO…" at bounding box center [430, 34] width 580 height 10
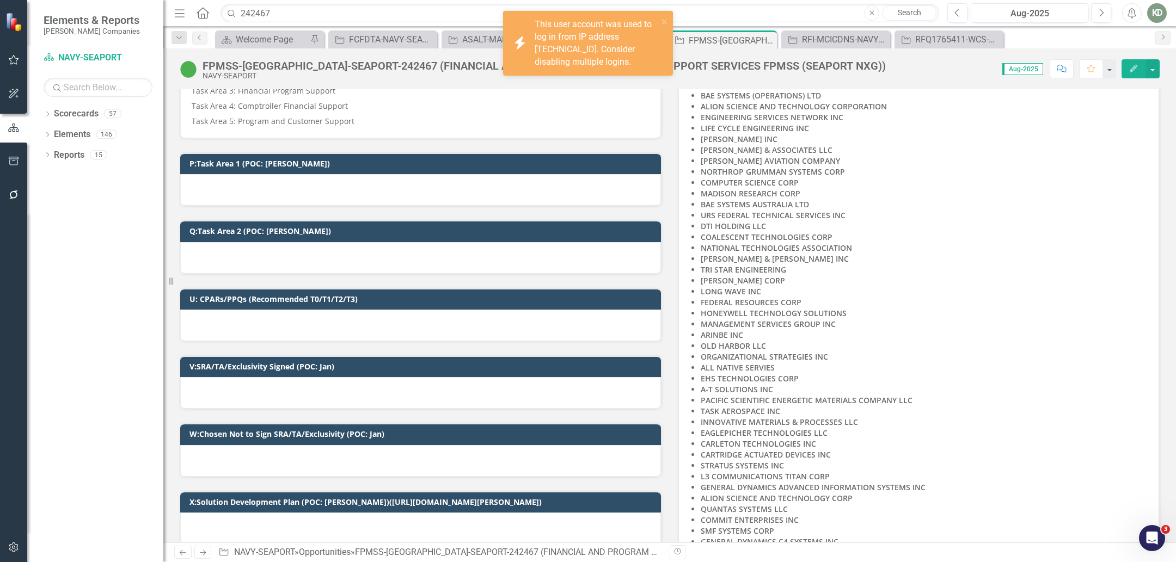
scroll to position [1037, 0]
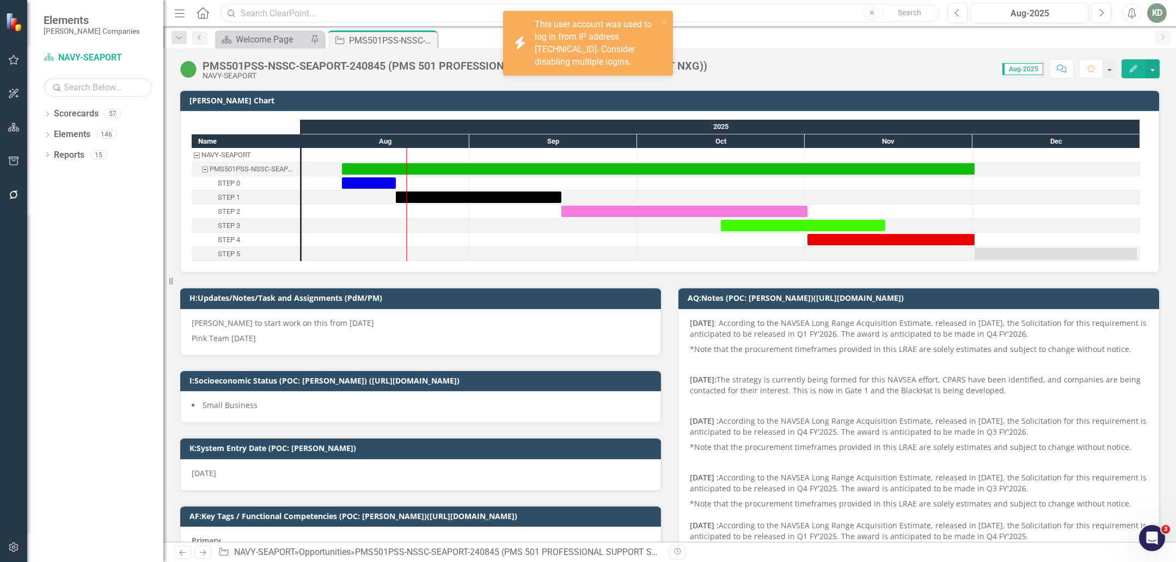
click at [361, 13] on input "text" at bounding box center [579, 13] width 719 height 19
paste input "247274"
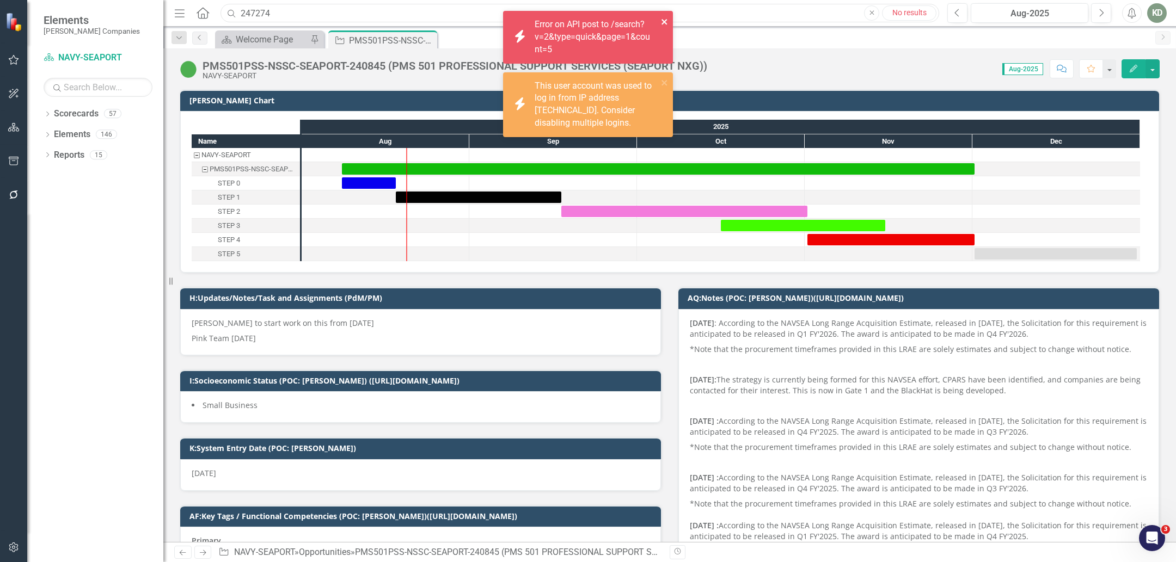
type input "247274"
drag, startPoint x: 661, startPoint y: 22, endPoint x: 661, endPoint y: 45, distance: 23.4
click at [661, 22] on icon "close" at bounding box center [665, 21] width 8 height 9
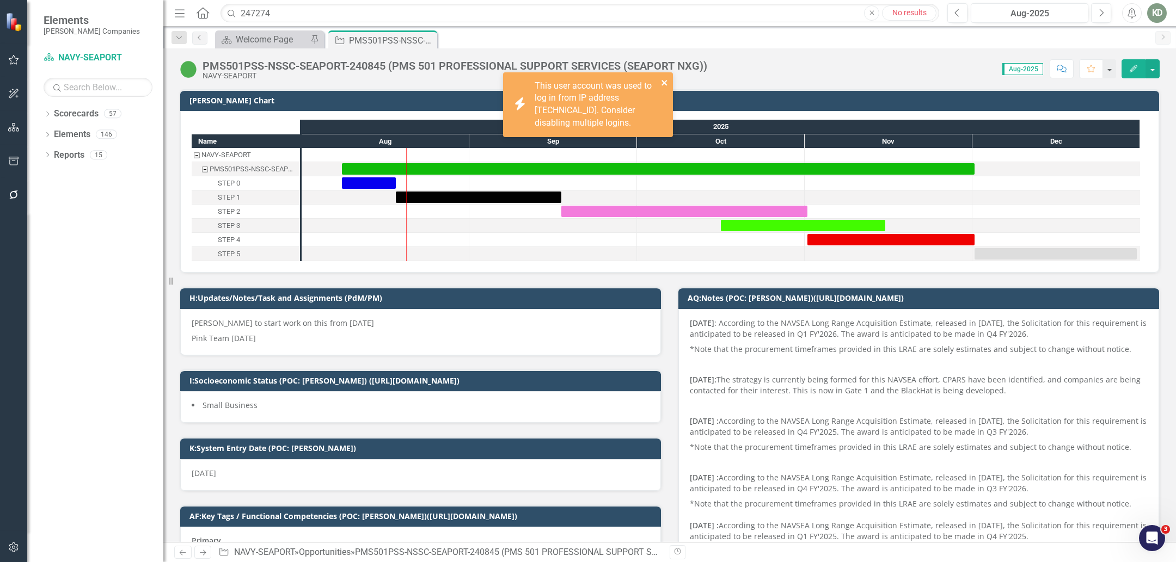
drag, startPoint x: 662, startPoint y: 82, endPoint x: 492, endPoint y: 43, distance: 174.8
click at [662, 82] on logins\ "icon.bolt This user account was used to log in from IP address 37.19.207.162. C…" at bounding box center [588, 104] width 170 height 65
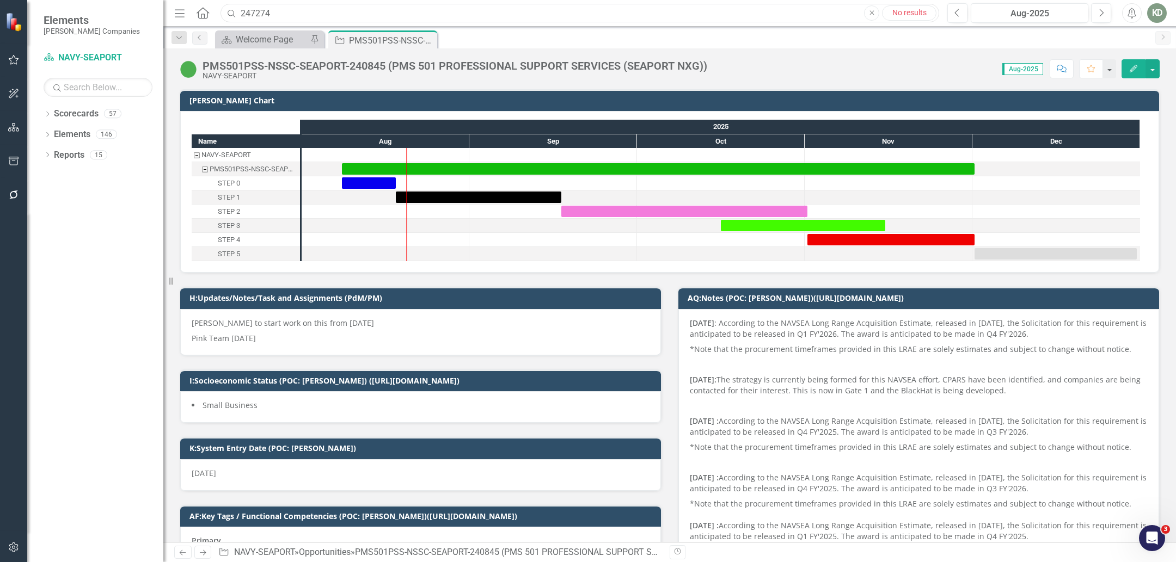
click at [365, 19] on input "247274" at bounding box center [579, 13] width 719 height 19
click at [307, 20] on input "247274" at bounding box center [579, 13] width 719 height 19
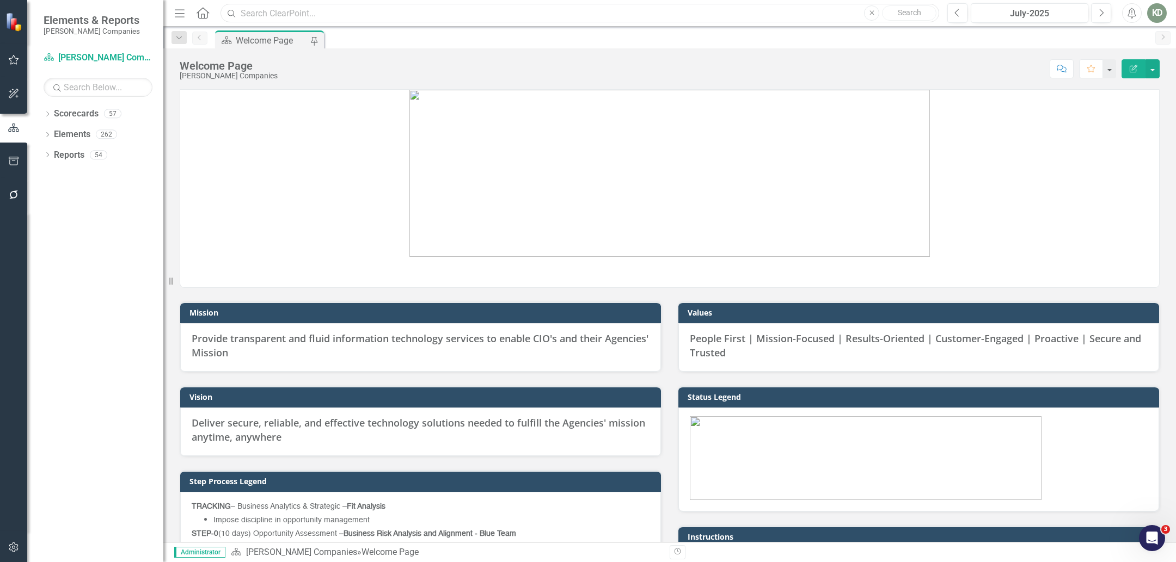
click at [283, 20] on input "text" at bounding box center [579, 13] width 719 height 19
paste input "253058"
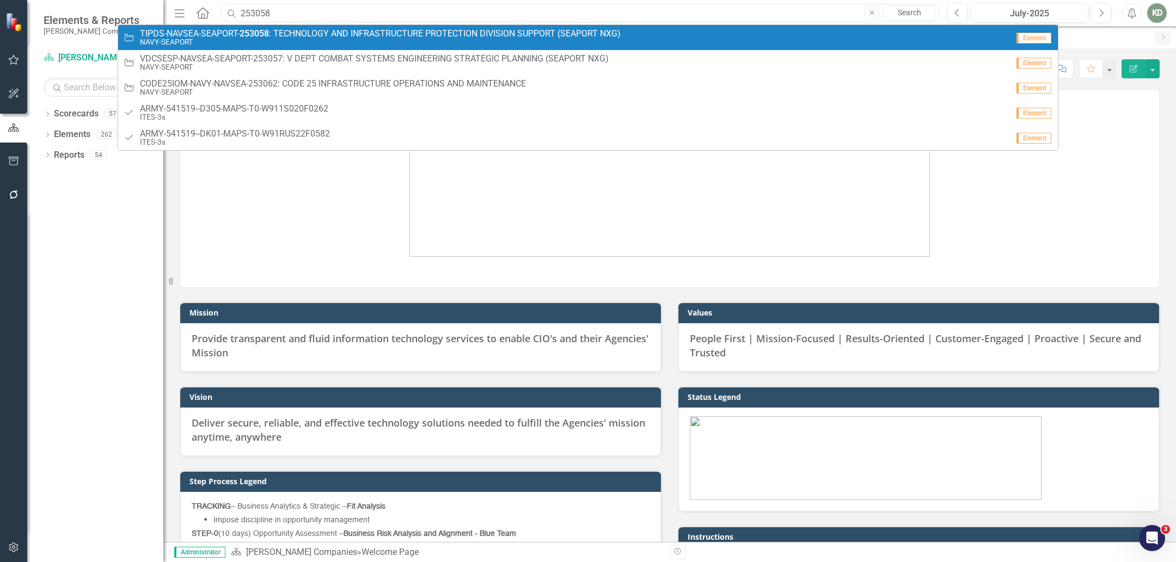
type input "253058"
click at [281, 32] on span "TIPDS-NAVSEA-SEAPORT- 253058 : TECHNOLOGY AND INFRASTRUCTURE PROTECTION DIVISIO…" at bounding box center [380, 34] width 481 height 10
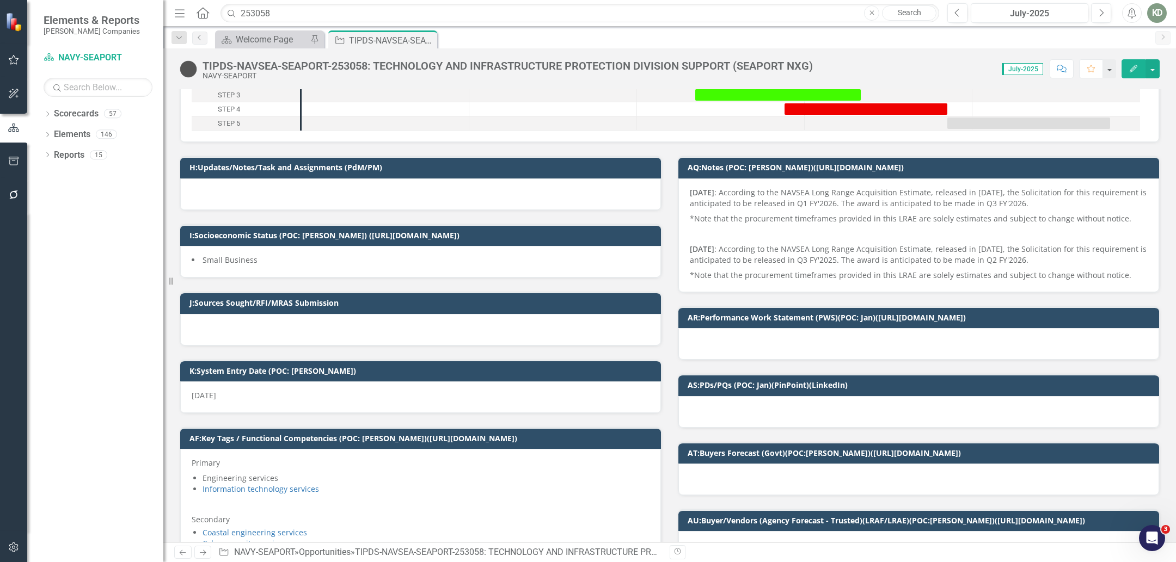
scroll to position [129, 0]
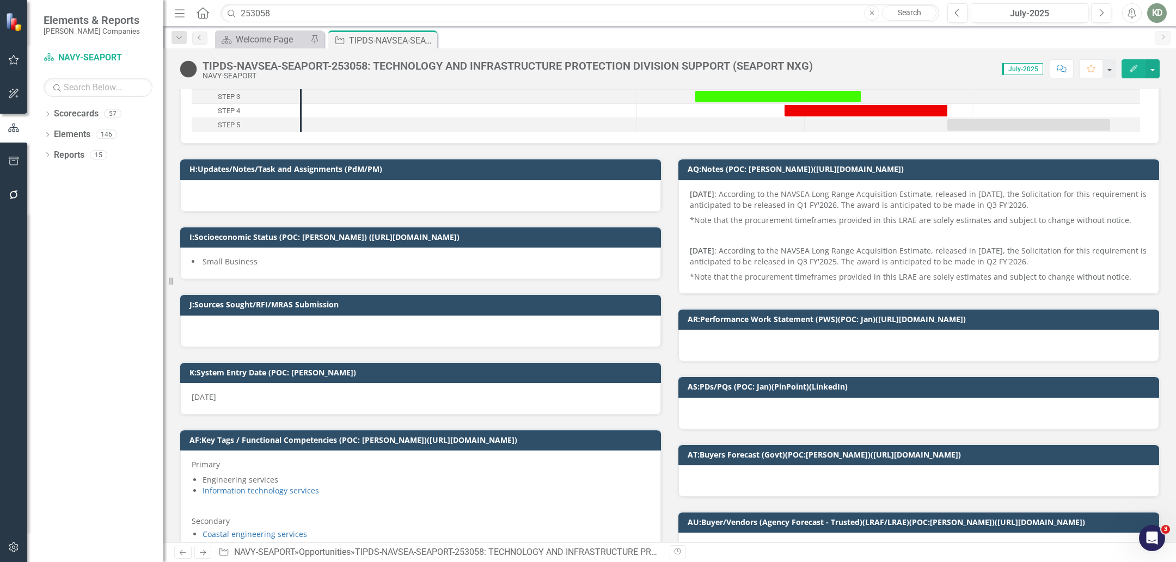
click at [354, 64] on div "TIPDS-NAVSEA-SEAPORT-253058: TECHNOLOGY AND INFRASTRUCTURE PROTECTION DIVISION …" at bounding box center [508, 66] width 610 height 12
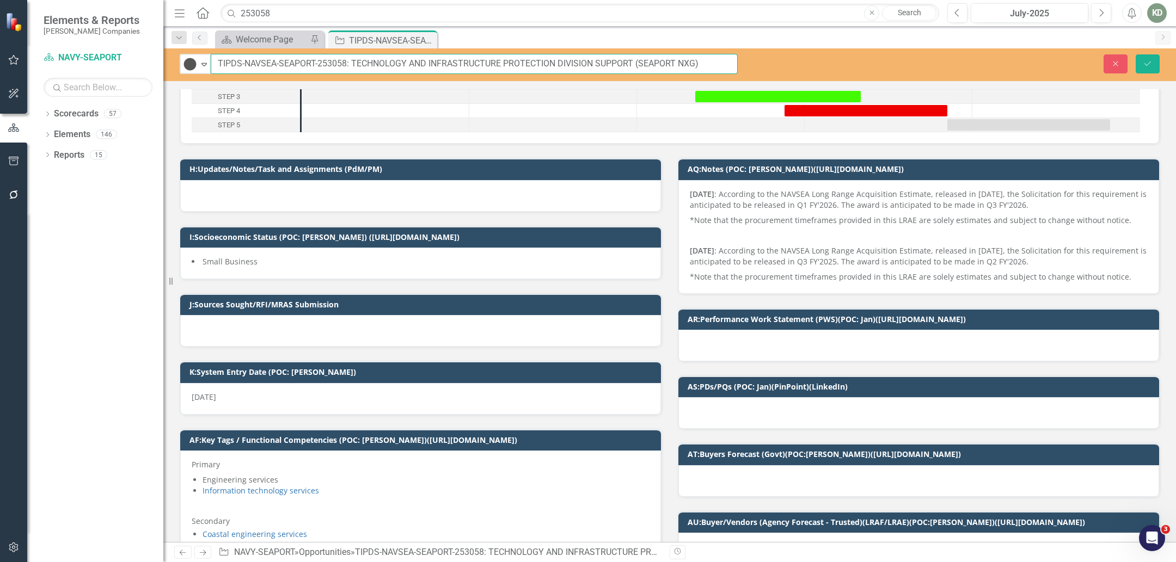
click at [332, 66] on input "TIPDS-NAVSEA-SEAPORT-253058: TECHNOLOGY AND INFRASTRUCTURE PROTECTION DIVISION …" at bounding box center [474, 64] width 527 height 20
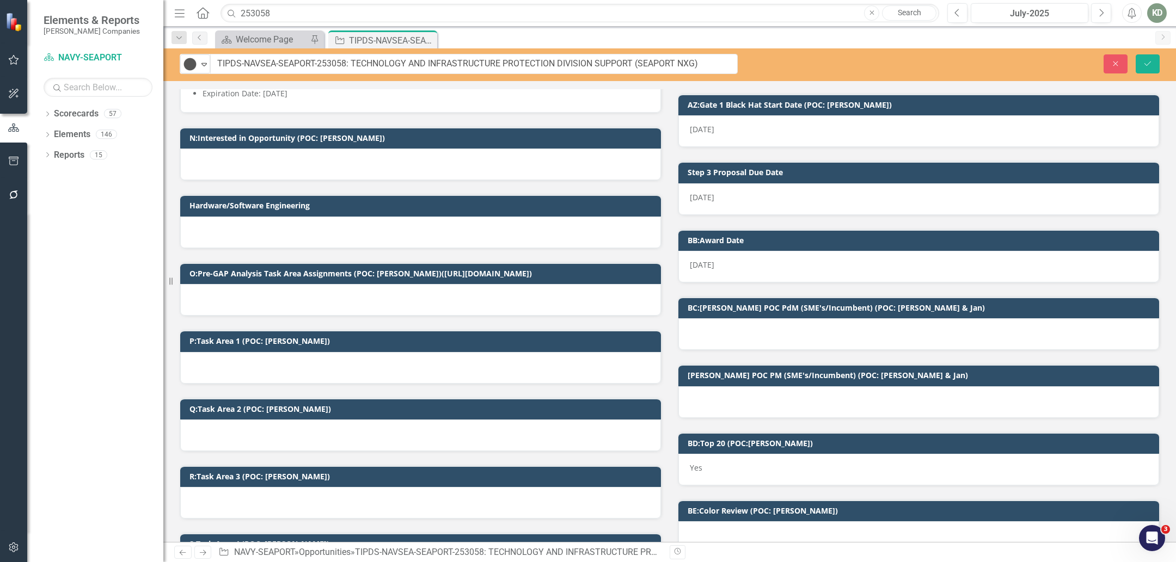
scroll to position [881, 0]
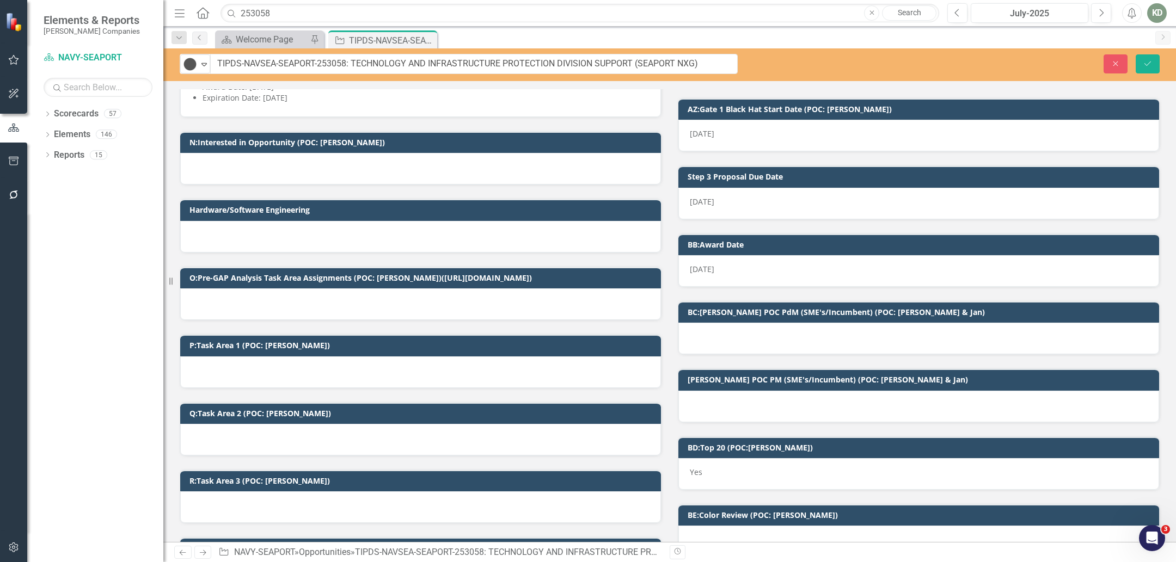
click at [435, 302] on div at bounding box center [420, 305] width 481 height 32
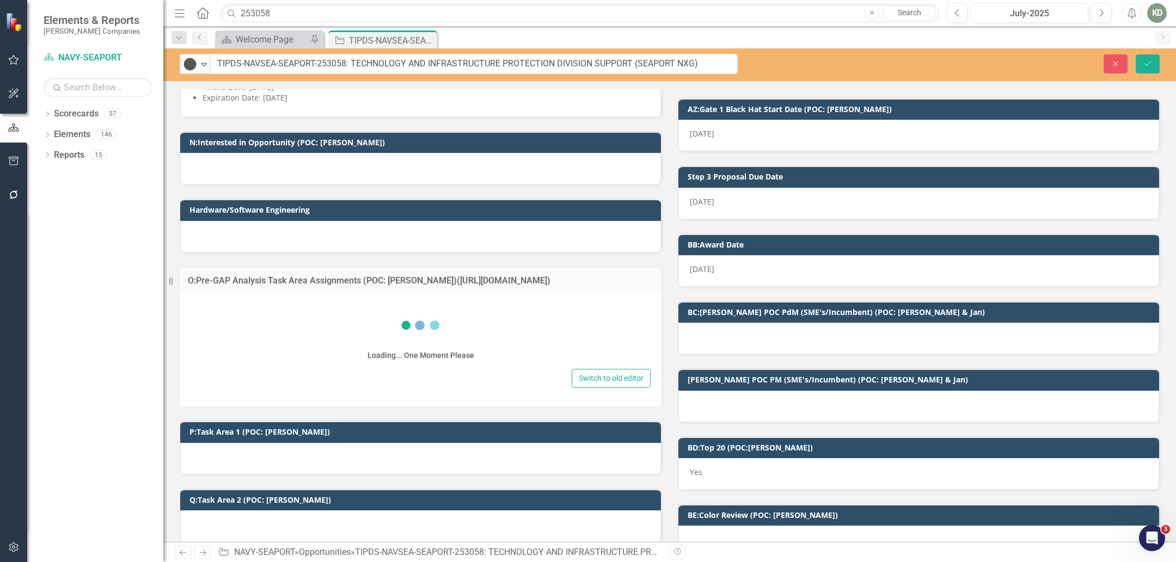
click at [351, 324] on div "Loading... One Moment Please" at bounding box center [421, 335] width 460 height 63
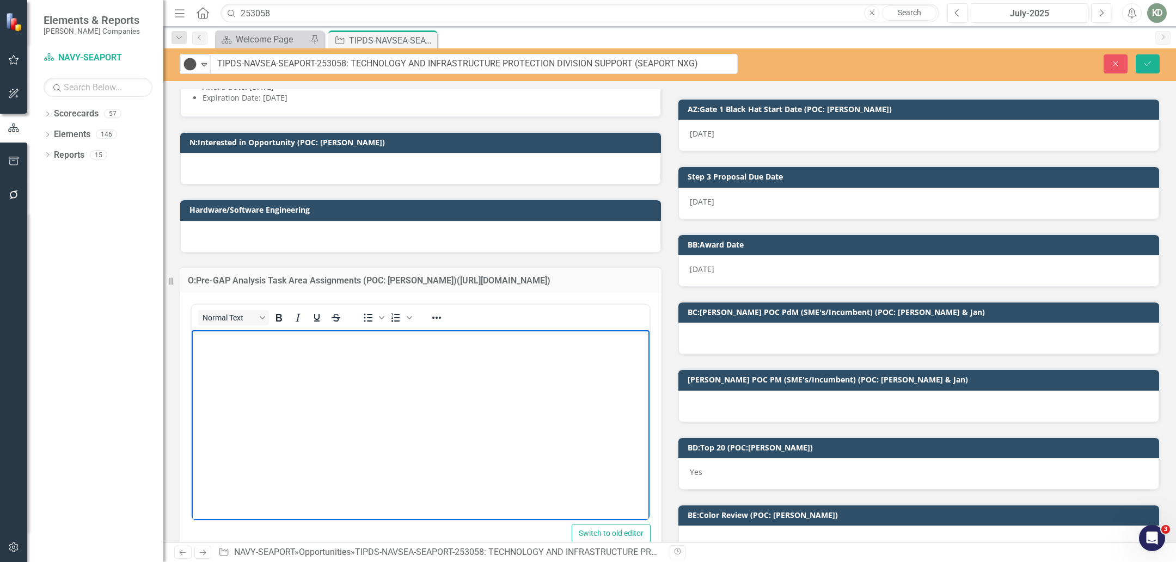
scroll to position [0, 0]
click at [347, 334] on p "Rich Text Area. Press ALT-0 for help." at bounding box center [420, 339] width 452 height 13
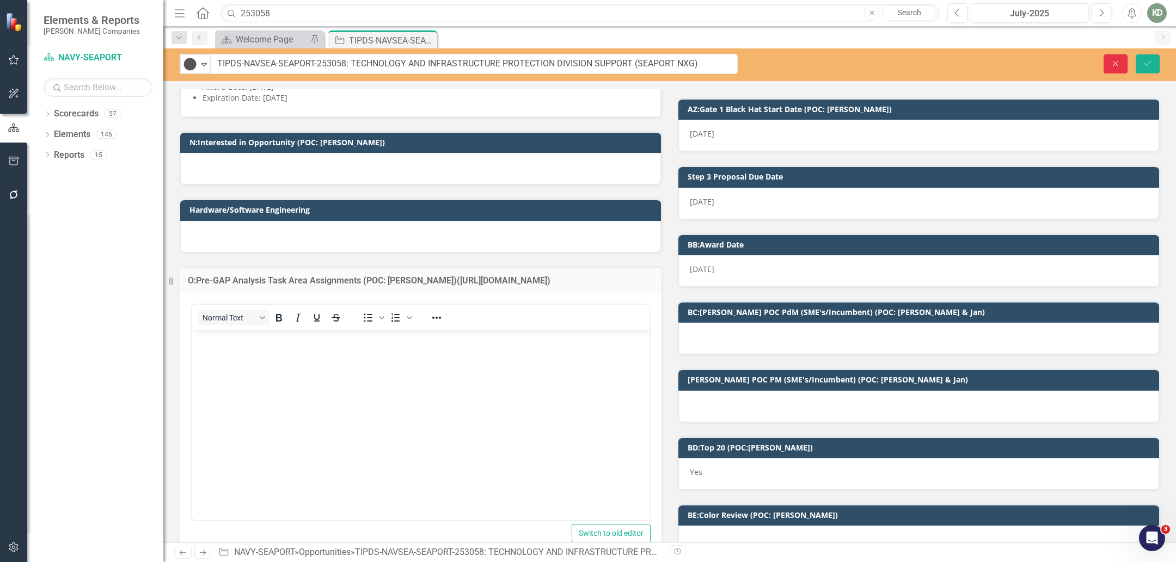
click at [1124, 63] on button "Close" at bounding box center [1115, 63] width 24 height 19
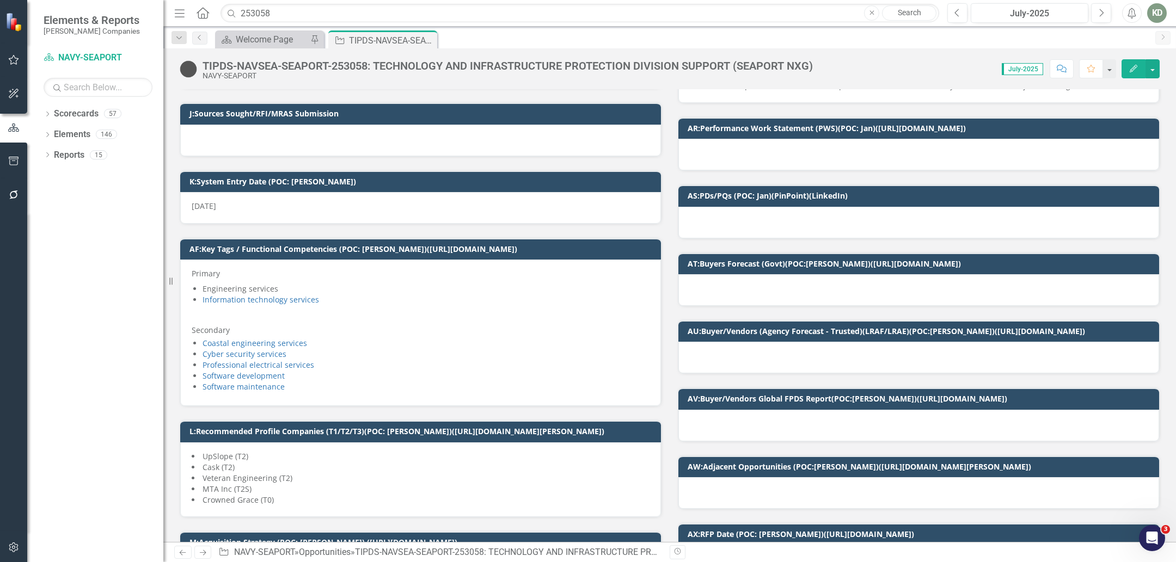
scroll to position [333, 0]
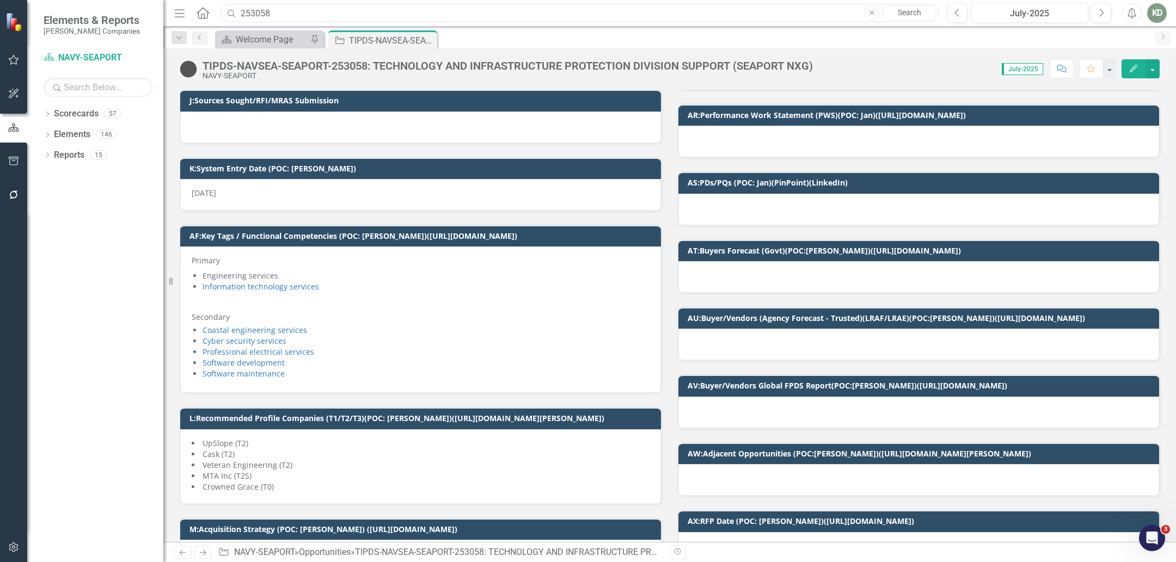
click at [258, 13] on input "253058" at bounding box center [579, 13] width 719 height 19
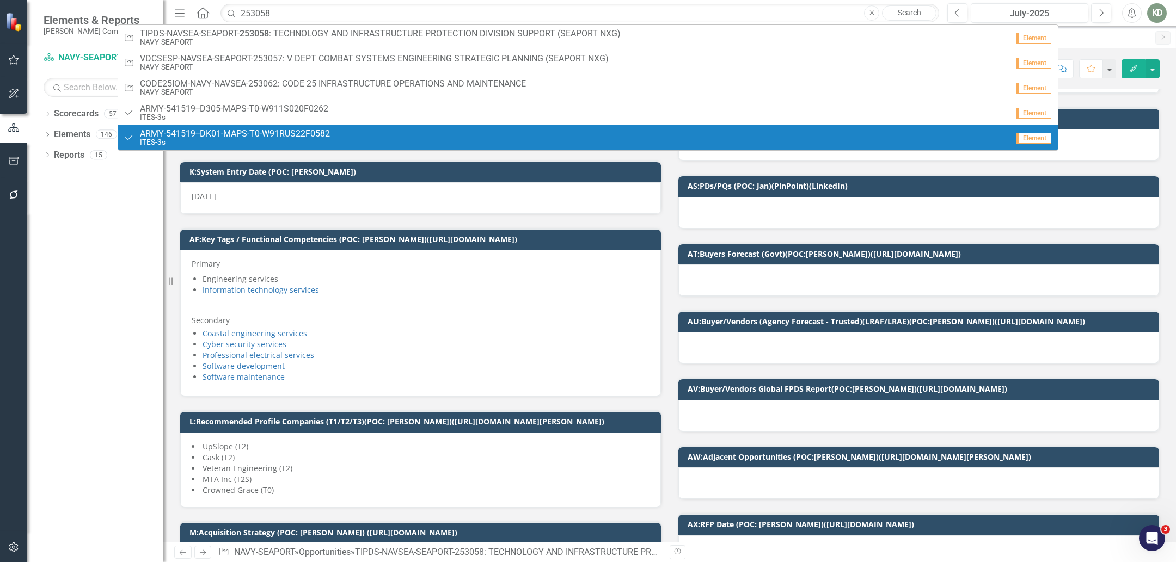
click at [555, 289] on li "Information technology services" at bounding box center [426, 290] width 447 height 11
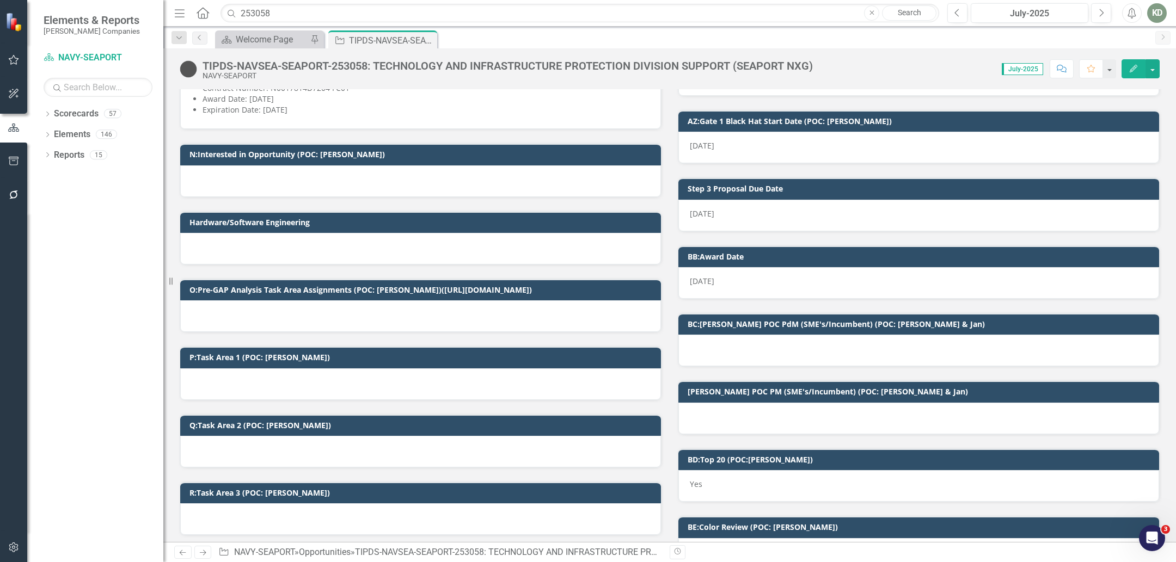
scroll to position [869, 0]
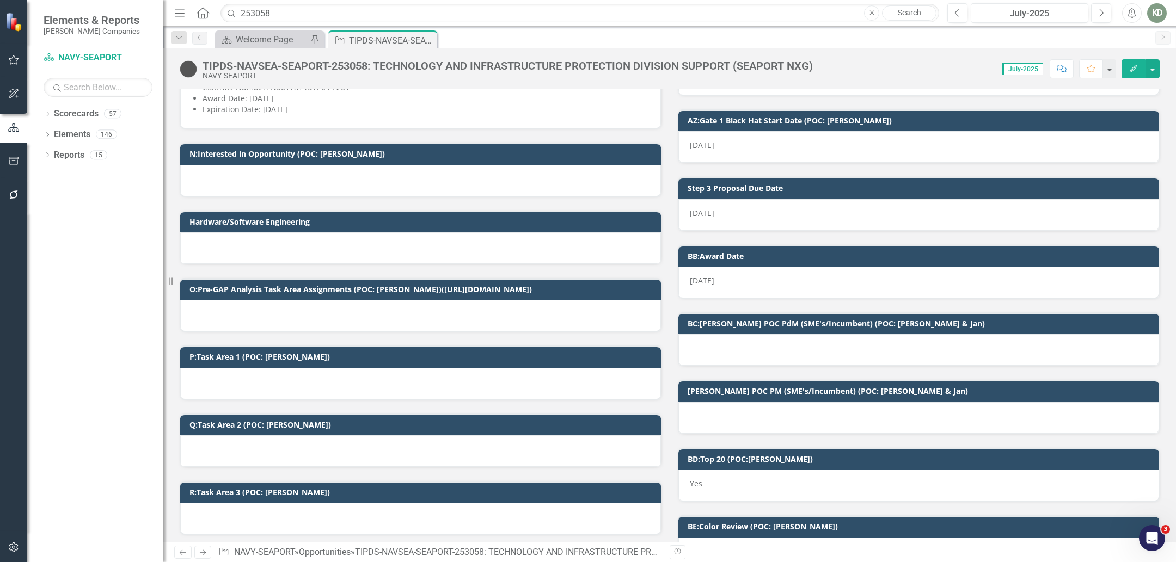
click at [347, 303] on div at bounding box center [420, 316] width 481 height 32
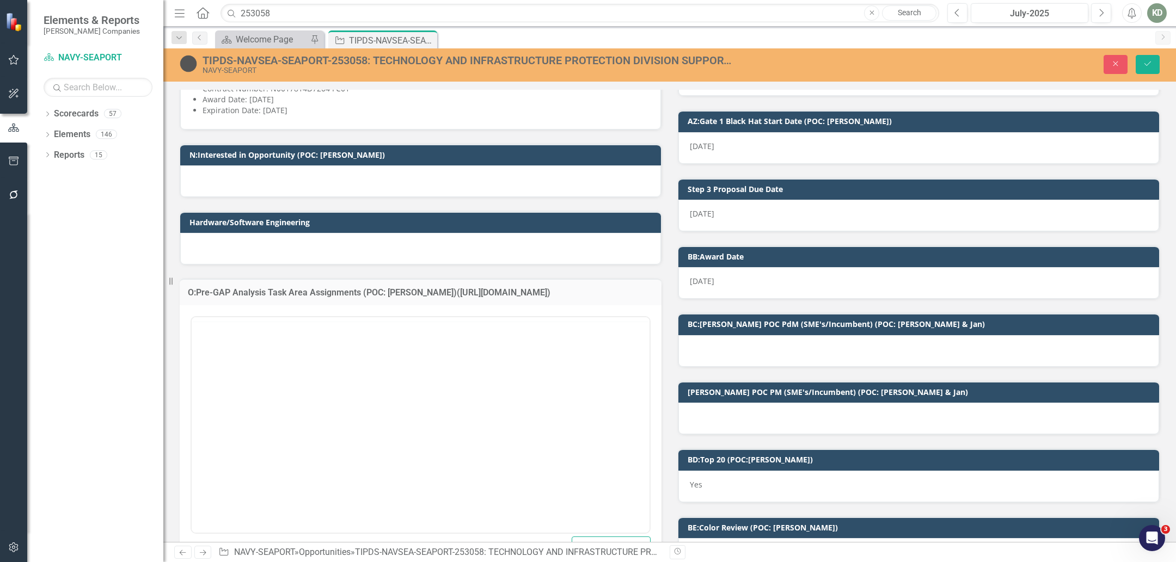
scroll to position [0, 0]
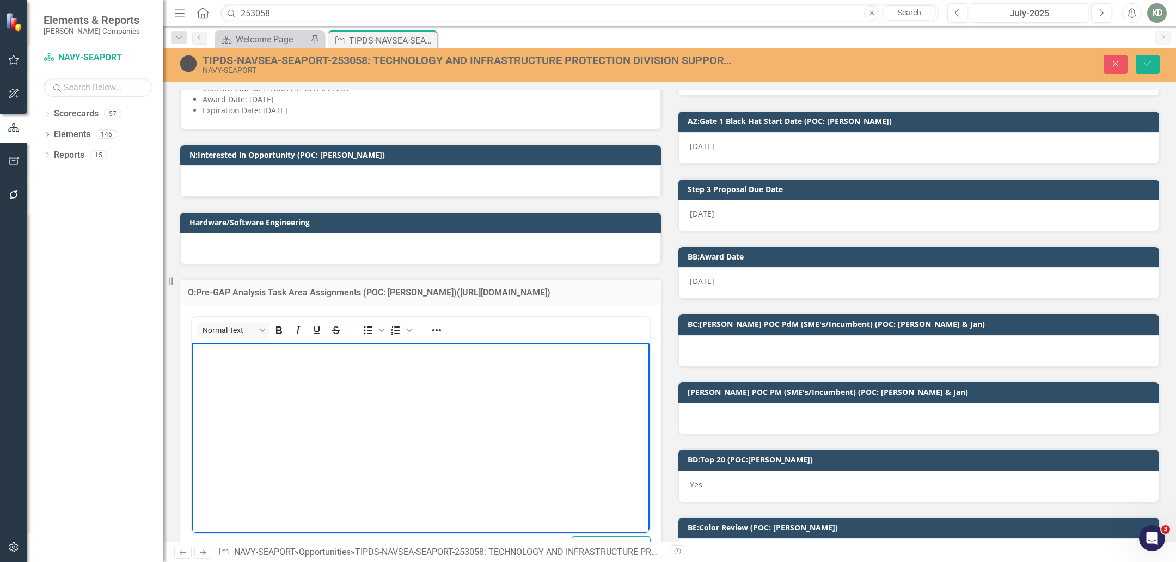
click at [332, 351] on p "Rich Text Area. Press ALT-0 for help." at bounding box center [420, 351] width 452 height 13
paste body "Rich Text Area. Press ALT-0 for help."
click at [221, 351] on ol "Obsolescence Management Support and Supply Chain Risk Management Support Servic…" at bounding box center [431, 351] width 431 height 13
click at [585, 348] on li "Obsolescence Management Support and Supply Chain Risk Management Support Servic…" at bounding box center [431, 351] width 431 height 13
click at [270, 364] on li "Rich Text Area. Press ALT-0 for help." at bounding box center [431, 364] width 431 height 13
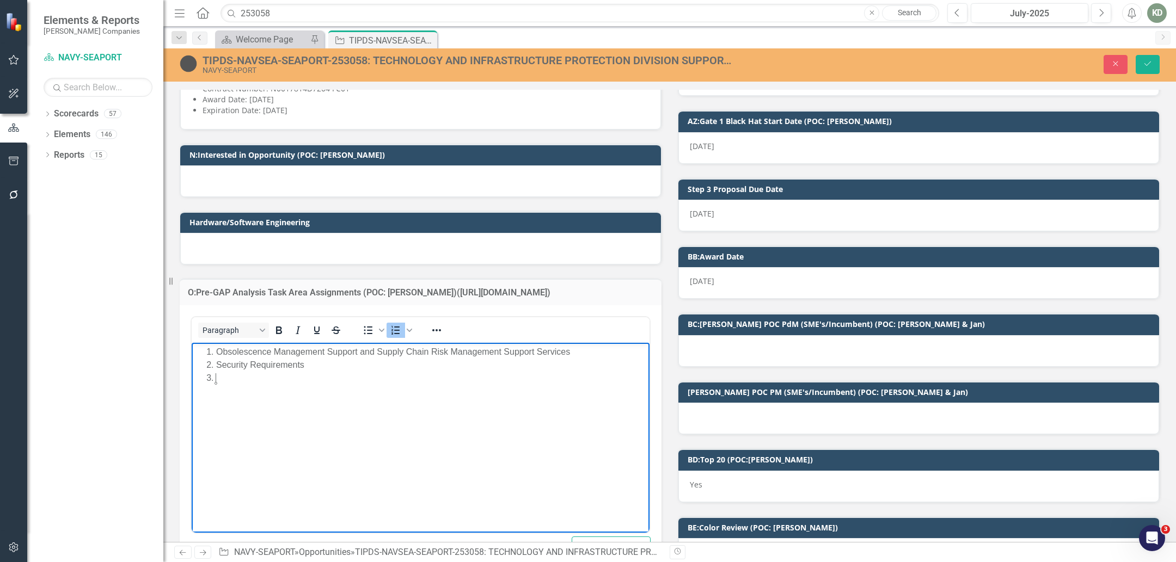
click at [286, 379] on li "Rich Text Area. Press ALT-0 for help." at bounding box center [431, 377] width 431 height 13
drag, startPoint x: 250, startPoint y: 381, endPoint x: 218, endPoint y: 381, distance: 32.7
click at [250, 381] on li "Rich Text Area. Press ALT-0 for help." at bounding box center [431, 377] width 431 height 13
click at [218, 381] on li "Rich Text Area. Press ALT-0 for help." at bounding box center [431, 377] width 431 height 13
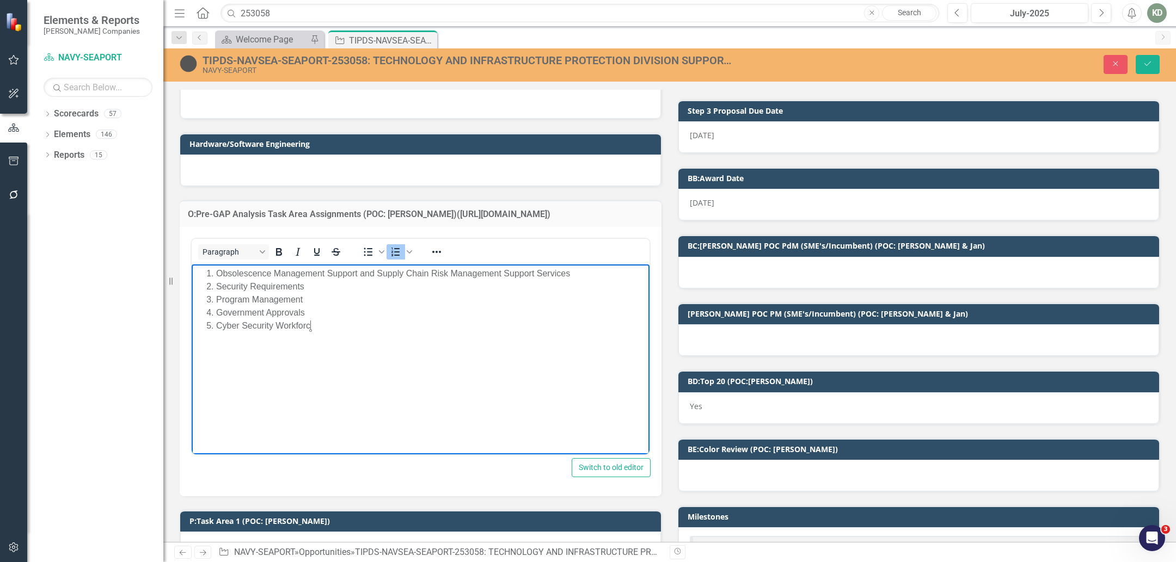
scroll to position [949, 0]
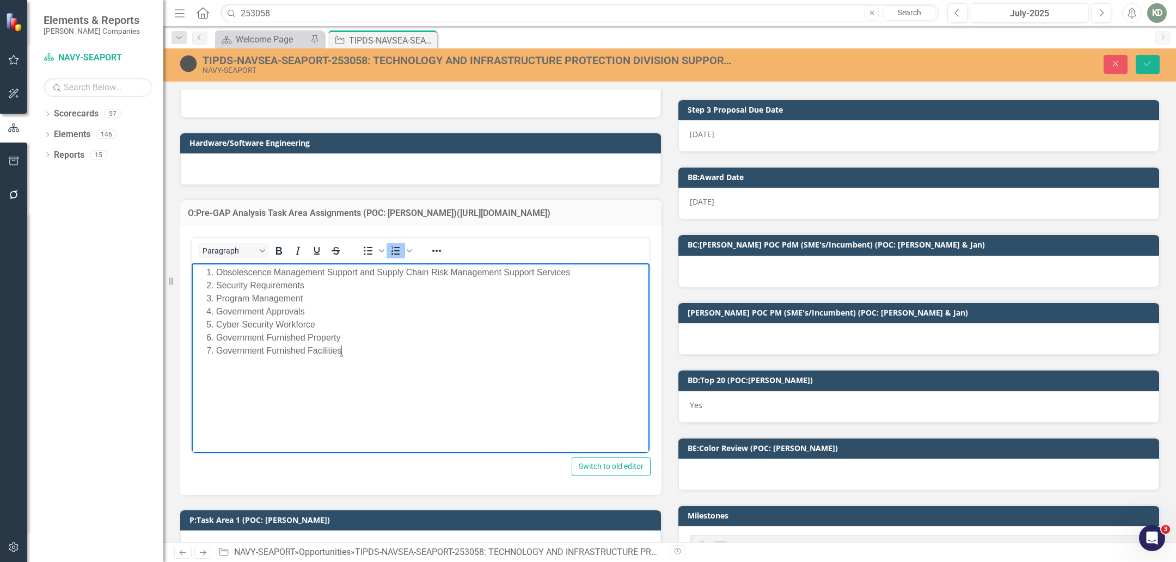
click at [216, 274] on li "Obsolescence Management Support and Supply Chain Risk Management Support Servic…" at bounding box center [431, 272] width 431 height 13
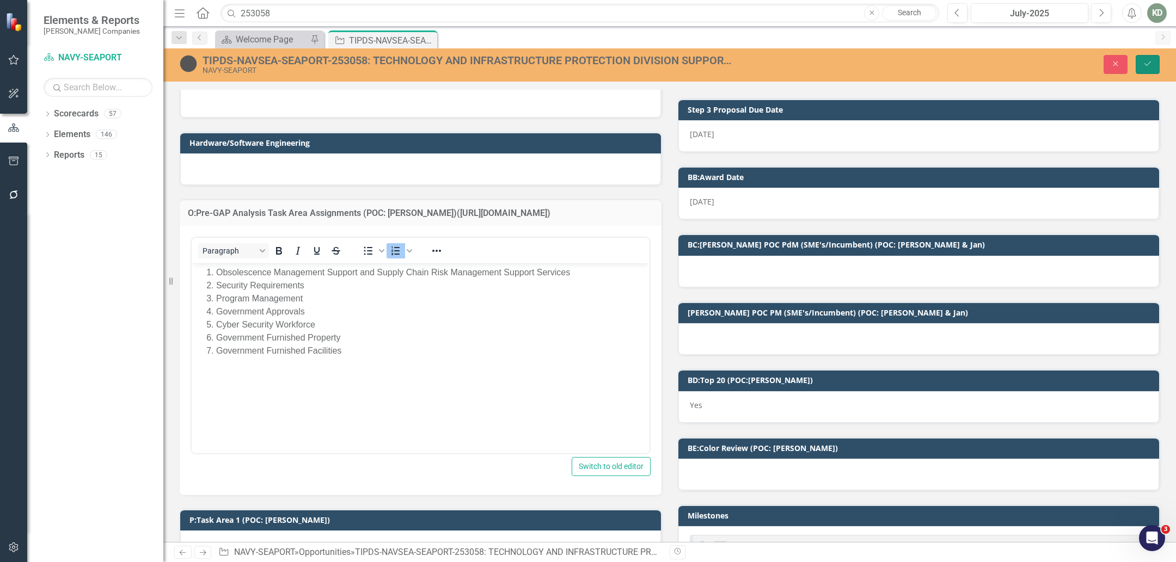
click at [1148, 65] on icon "submit" at bounding box center [1147, 64] width 7 height 4
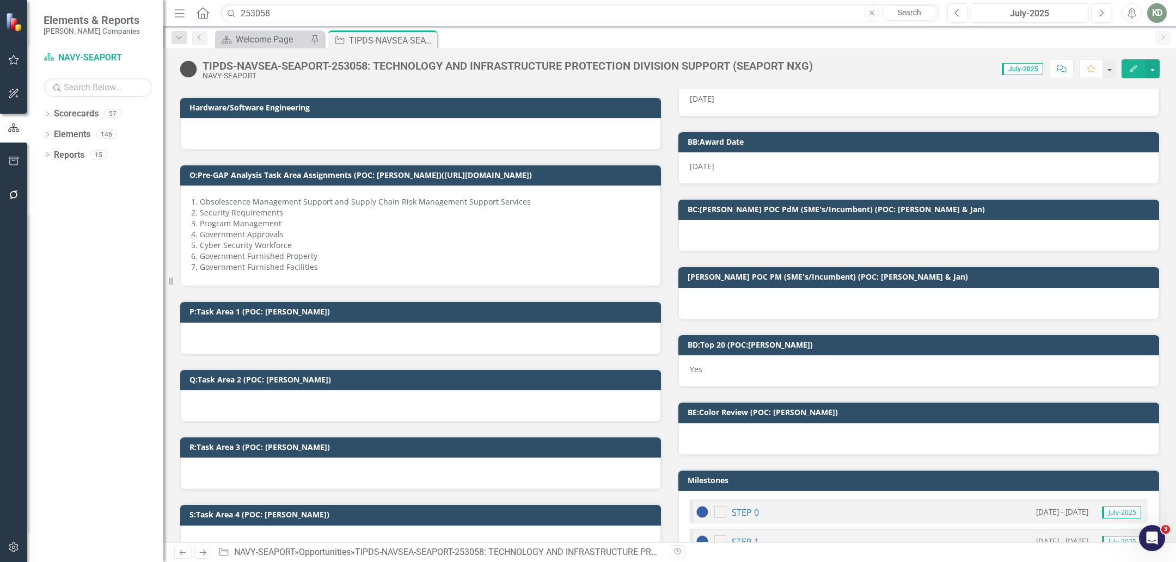
scroll to position [985, 0]
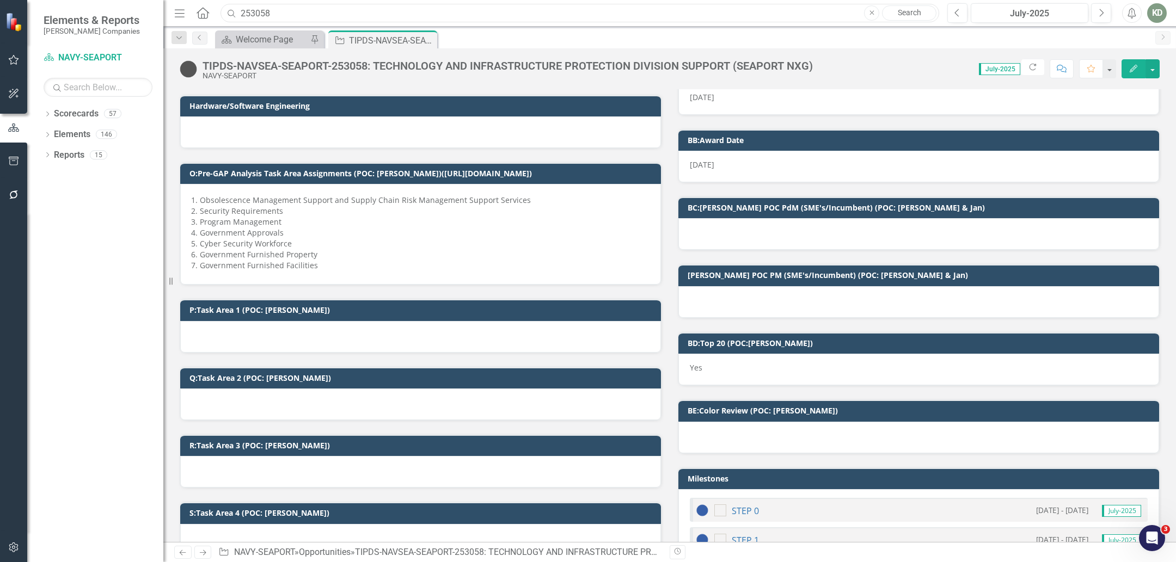
click at [372, 14] on input "253058" at bounding box center [579, 13] width 719 height 19
click at [65, 388] on div "Dropdown Scorecards 57 Dropdown [PERSON_NAME] Companies Dropdown ARMY ITES-3s D…" at bounding box center [95, 333] width 136 height 457
click at [334, 69] on div "TIPDS-NAVSEA-SEAPORT-253058: TECHNOLOGY AND INFRASTRUCTURE PROTECTION DIVISION …" at bounding box center [508, 66] width 610 height 12
click at [335, 69] on div "TIPDS-NAVSEA-SEAPORT-253058: TECHNOLOGY AND INFRASTRUCTURE PROTECTION DIVISION …" at bounding box center [508, 66] width 610 height 12
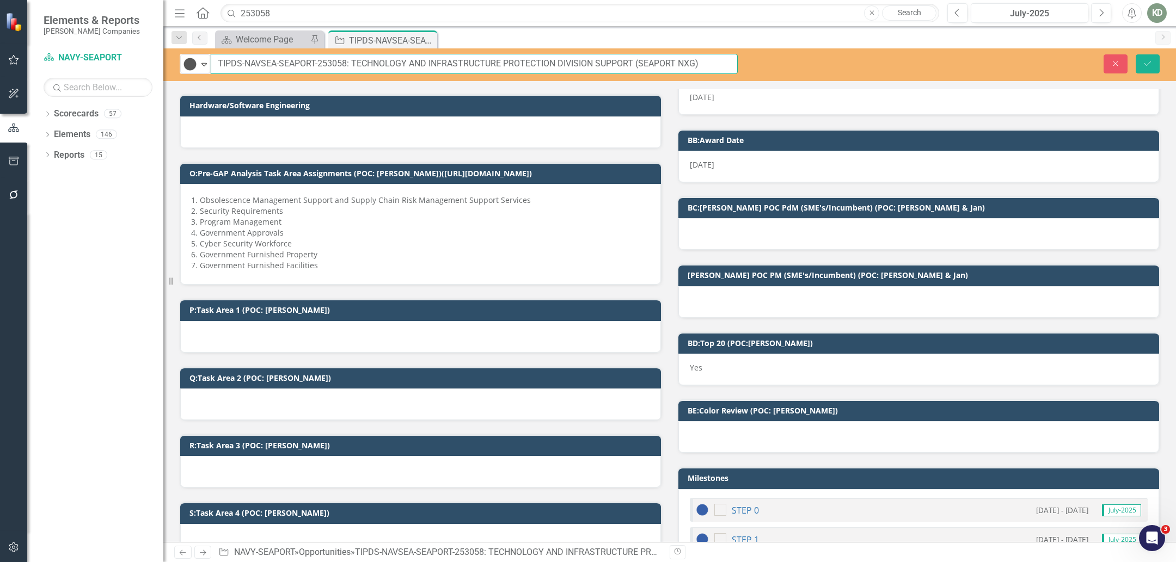
click at [432, 68] on input "TIPDS-NAVSEA-SEAPORT-253058: TECHNOLOGY AND INFRASTRUCTURE PROTECTION DIVISION …" at bounding box center [474, 64] width 527 height 20
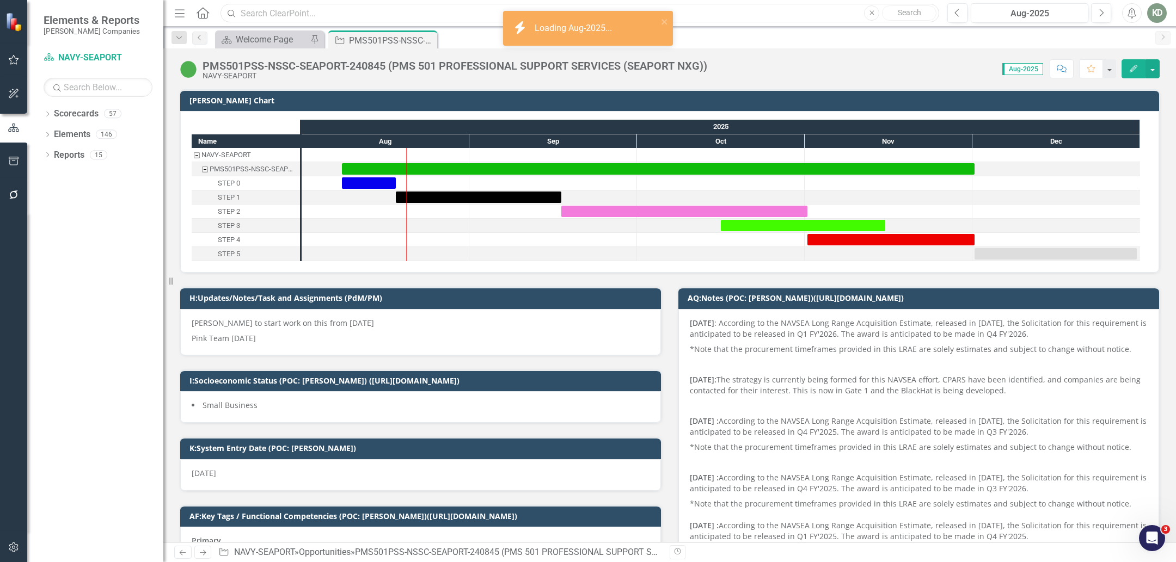
click at [365, 10] on input "text" at bounding box center [579, 13] width 719 height 19
paste input "247274"
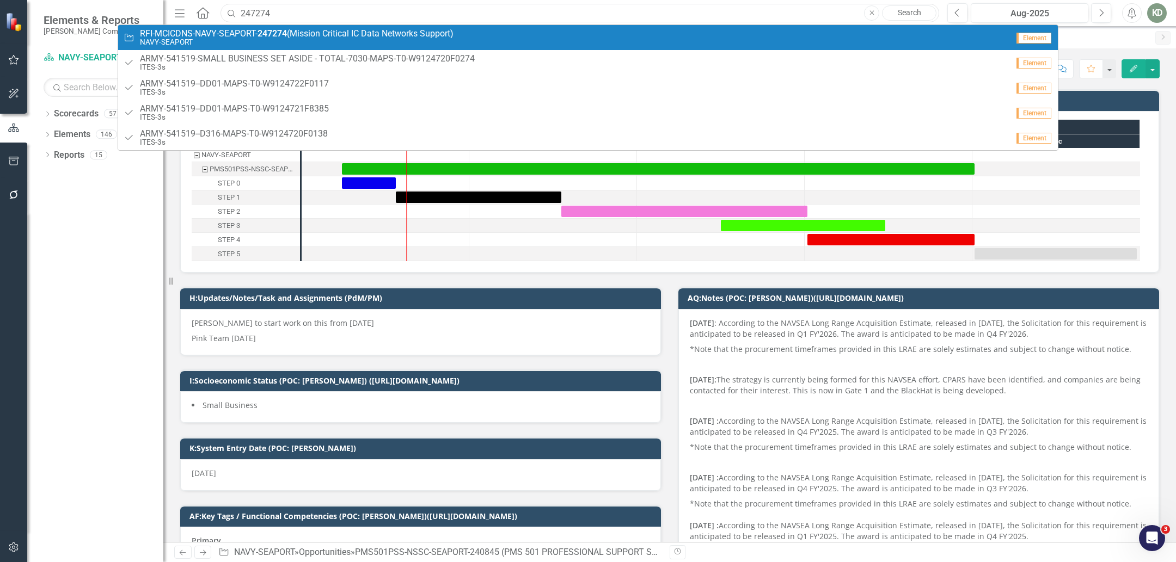
type input "247274"
click at [364, 35] on span "RFI-MCICDNS-NAVY-SEAPORT- 247274 (Mission Critical IC Data Networks Support)" at bounding box center [297, 34] width 314 height 10
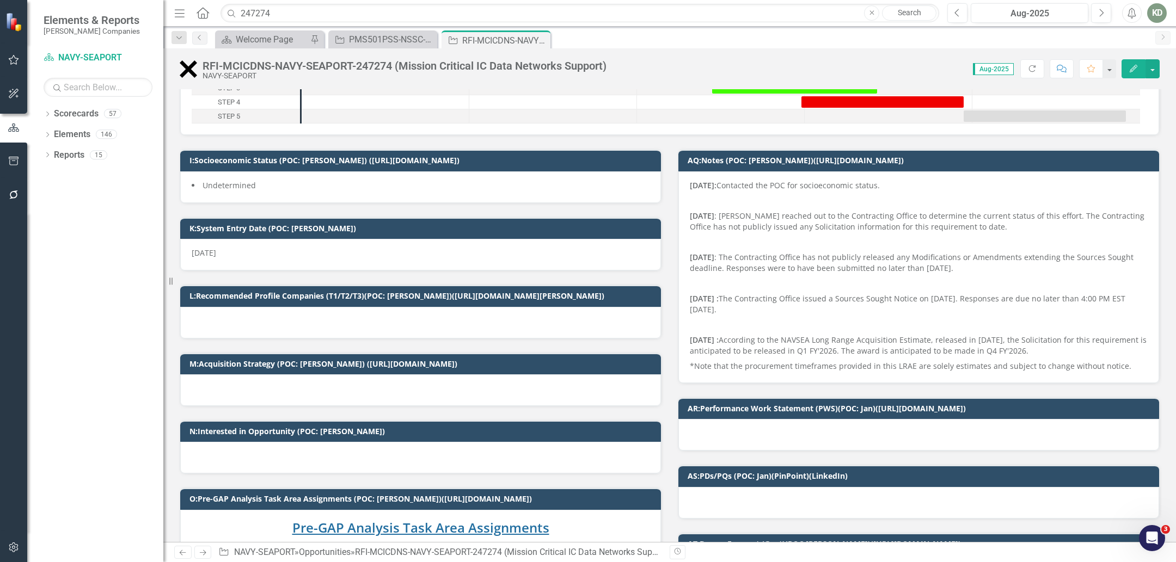
scroll to position [114, 0]
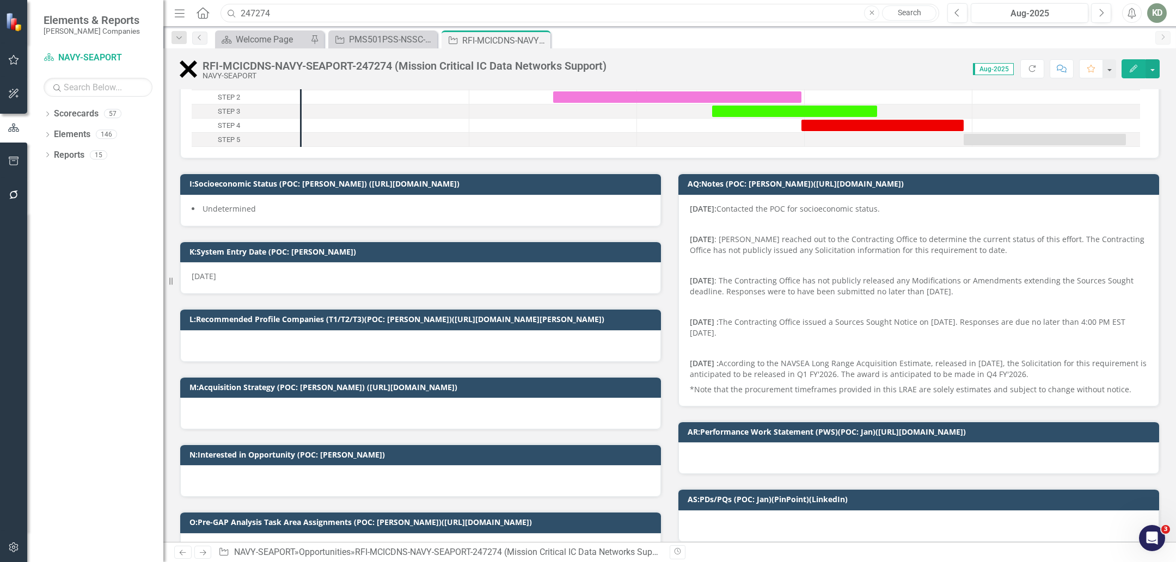
click at [282, 20] on input "247274" at bounding box center [579, 13] width 719 height 19
drag, startPoint x: 283, startPoint y: 11, endPoint x: 203, endPoint y: 14, distance: 80.6
click at [203, 14] on div "Menu Home Search 247274 Close Search" at bounding box center [553, 13] width 765 height 21
